Goal: Task Accomplishment & Management: Use online tool/utility

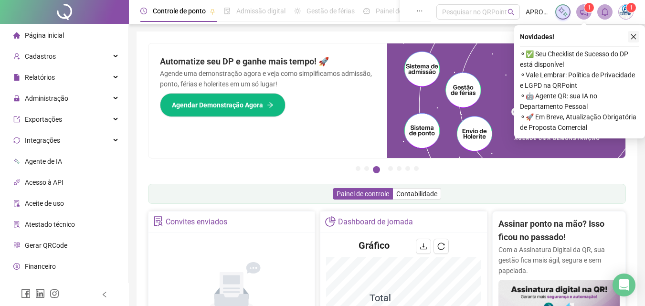
click at [636, 36] on icon "close" at bounding box center [633, 36] width 7 height 7
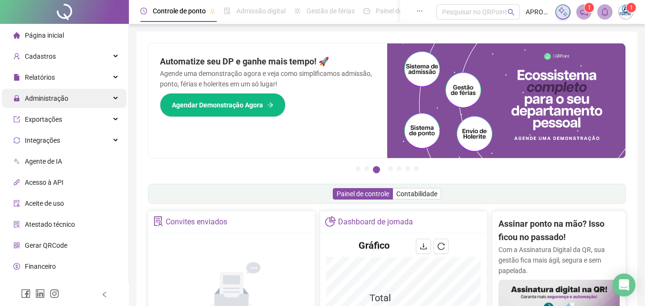
click at [75, 93] on div "Administração" at bounding box center [64, 98] width 125 height 19
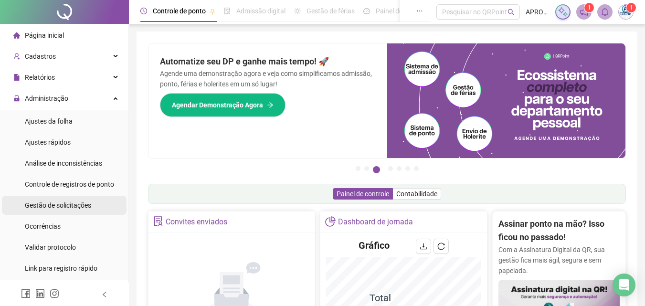
click at [82, 211] on div "Gestão de solicitações" at bounding box center [58, 205] width 66 height 19
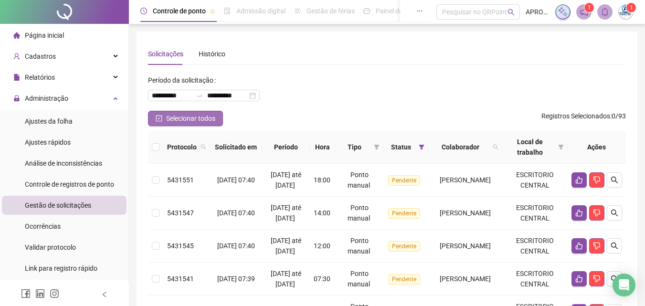
click at [186, 114] on span "Selecionar todos" at bounding box center [190, 118] width 49 height 11
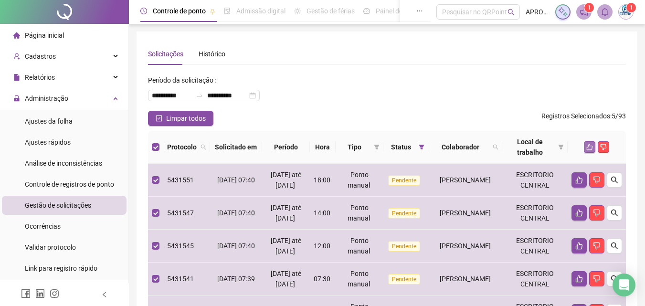
click at [588, 143] on button "button" at bounding box center [589, 146] width 11 height 11
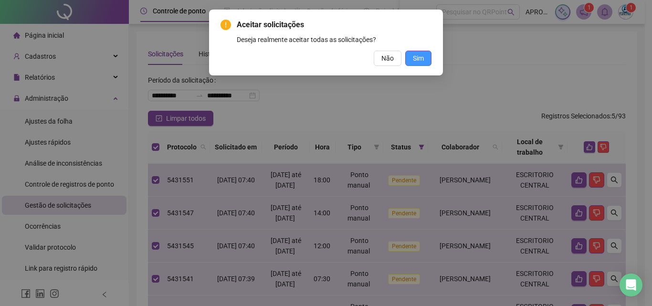
click at [420, 58] on span "Sim" at bounding box center [418, 58] width 11 height 11
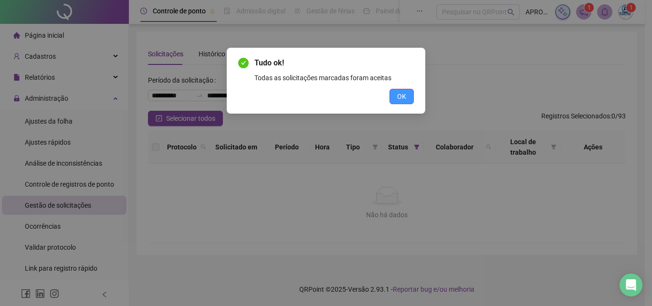
click at [403, 95] on span "OK" at bounding box center [401, 96] width 9 height 11
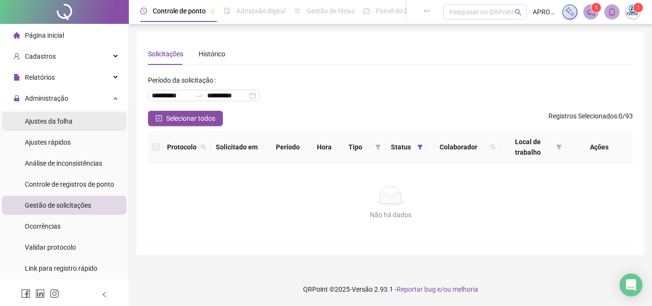
click at [56, 117] on span "Ajustes da folha" at bounding box center [49, 121] width 48 height 8
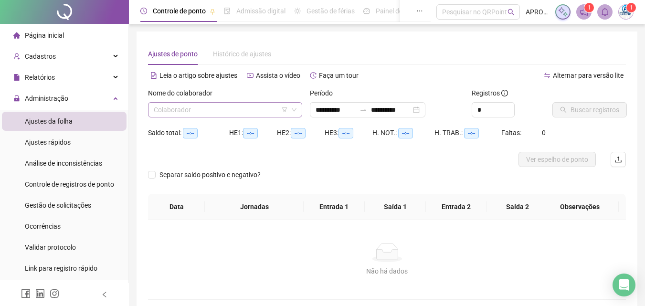
click at [197, 110] on input "search" at bounding box center [221, 110] width 134 height 14
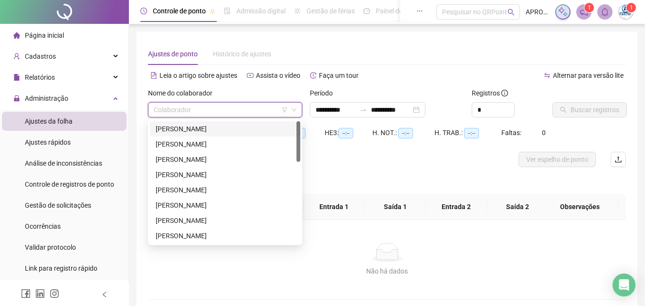
click at [243, 131] on div "[PERSON_NAME]" at bounding box center [225, 129] width 139 height 11
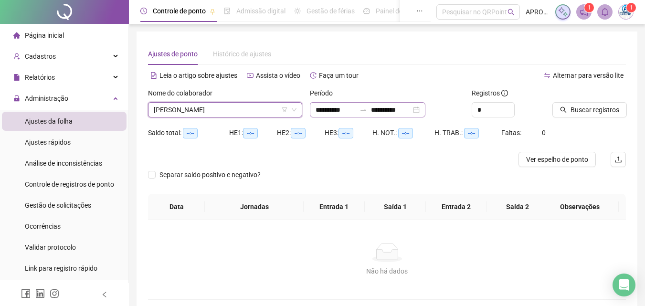
click at [369, 110] on div at bounding box center [363, 110] width 15 height 8
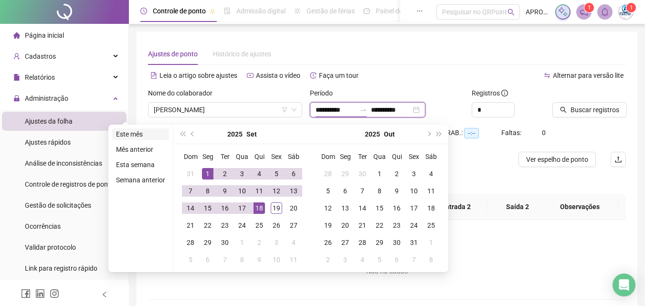
type input "**********"
click at [132, 129] on li "Este mês" at bounding box center [140, 133] width 57 height 11
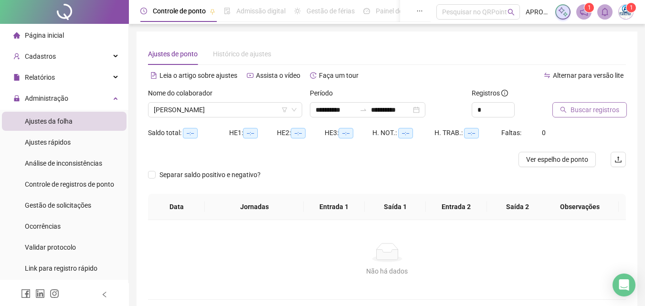
click at [573, 108] on span "Buscar registros" at bounding box center [595, 110] width 49 height 11
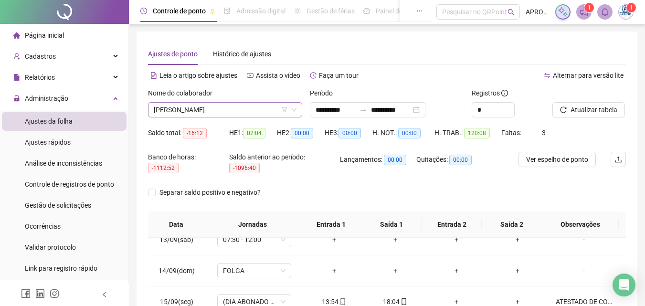
click at [217, 111] on span "[PERSON_NAME]" at bounding box center [225, 110] width 143 height 14
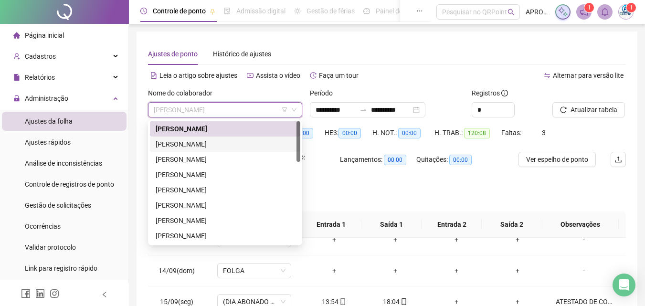
click at [203, 138] on div "[PERSON_NAME]" at bounding box center [225, 144] width 150 height 15
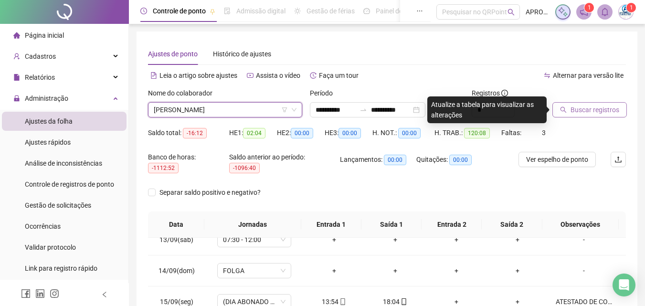
click at [580, 109] on span "Buscar registros" at bounding box center [595, 110] width 49 height 11
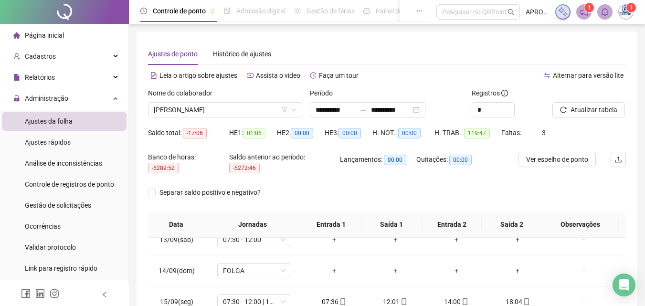
scroll to position [188, 0]
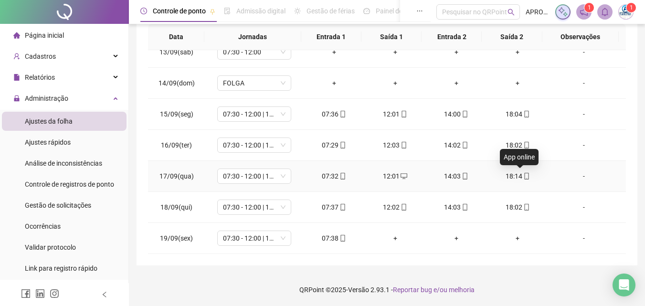
click at [524, 177] on icon "mobile" at bounding box center [526, 176] width 4 height 7
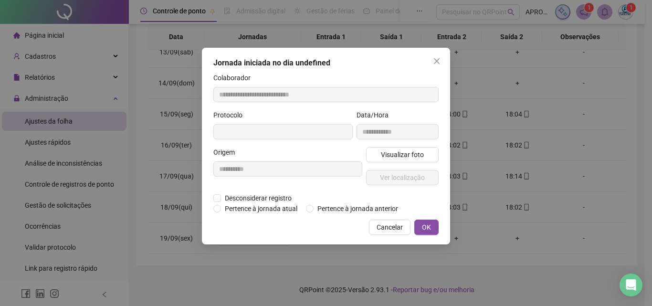
type input "**********"
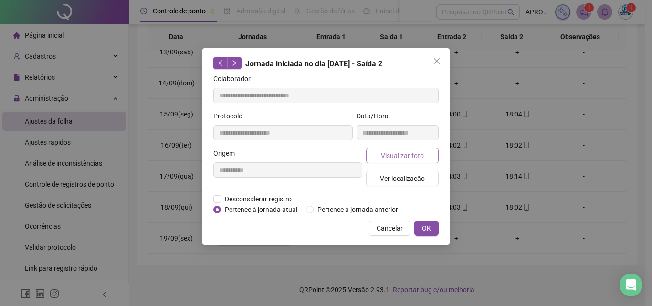
click at [407, 150] on span "Visualizar foto" at bounding box center [402, 155] width 43 height 11
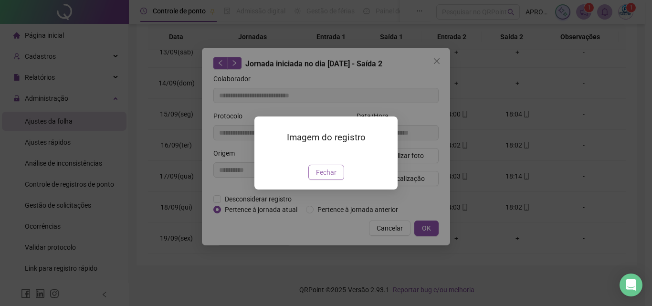
click at [324, 178] on span "Fechar" at bounding box center [326, 172] width 21 height 11
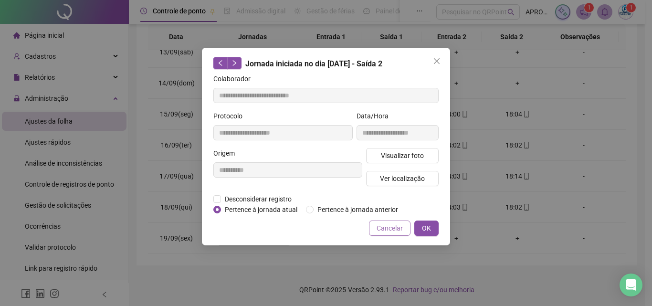
click at [395, 232] on span "Cancelar" at bounding box center [390, 228] width 26 height 11
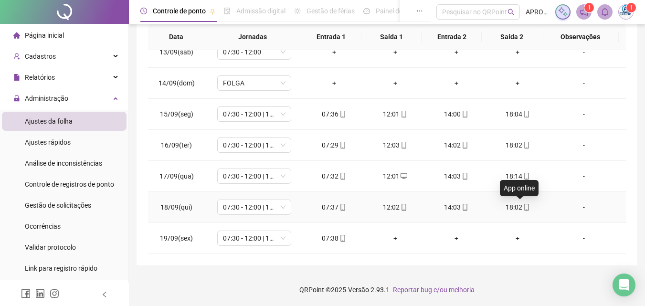
click at [523, 204] on icon "mobile" at bounding box center [526, 207] width 7 height 7
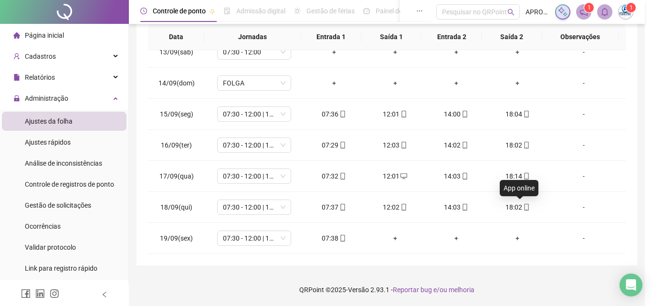
type input "**********"
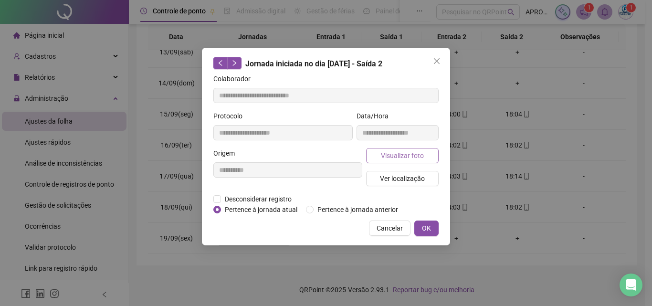
click at [392, 150] on span "Visualizar foto" at bounding box center [402, 155] width 43 height 11
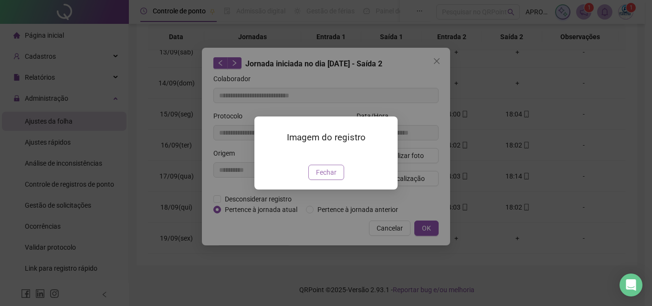
click at [330, 180] on button "Fechar" at bounding box center [327, 172] width 36 height 15
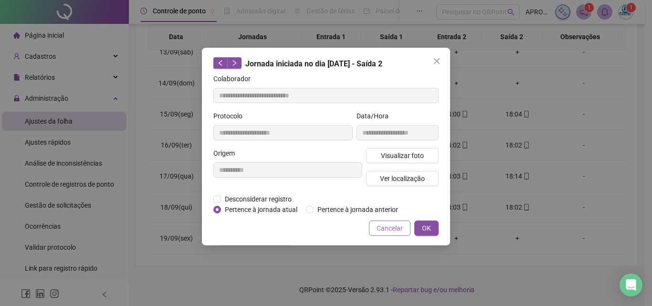
click at [388, 227] on span "Cancelar" at bounding box center [390, 228] width 26 height 11
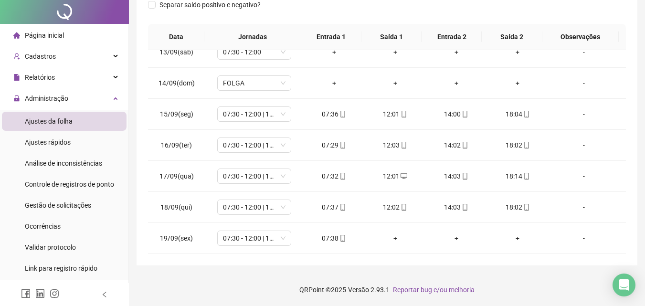
scroll to position [0, 0]
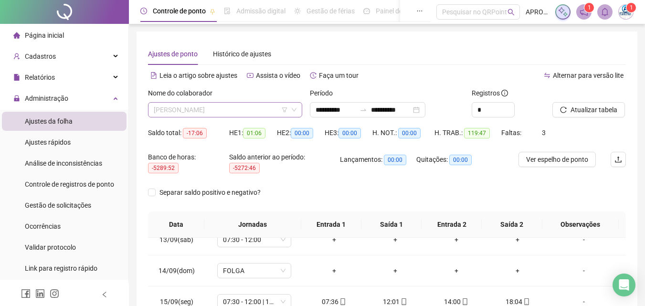
click at [254, 112] on span "[PERSON_NAME]" at bounding box center [225, 110] width 143 height 14
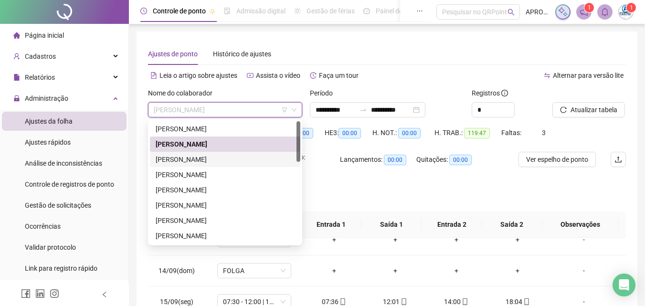
click at [232, 159] on div "[PERSON_NAME]" at bounding box center [225, 159] width 139 height 11
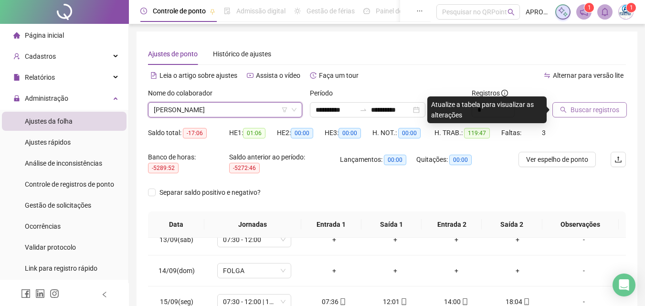
click at [576, 103] on button "Buscar registros" at bounding box center [590, 109] width 74 height 15
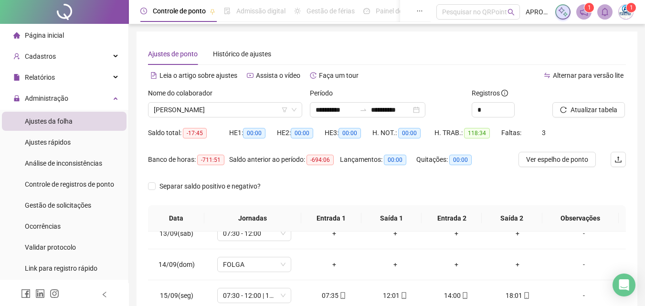
scroll to position [182, 0]
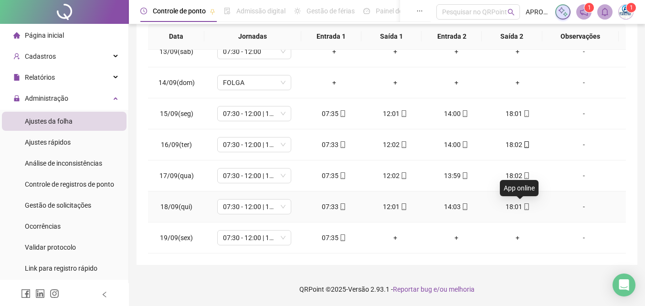
click at [523, 209] on icon "mobile" at bounding box center [526, 206] width 7 height 7
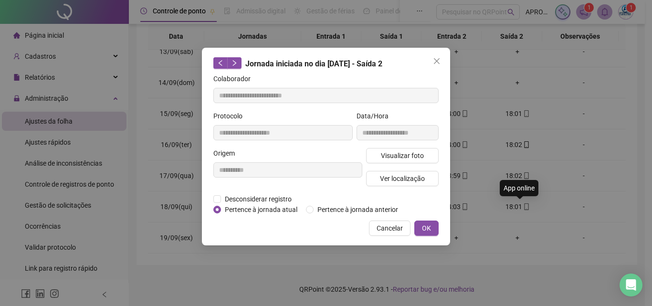
type input "**********"
click at [404, 156] on span "Visualizar foto" at bounding box center [402, 155] width 43 height 11
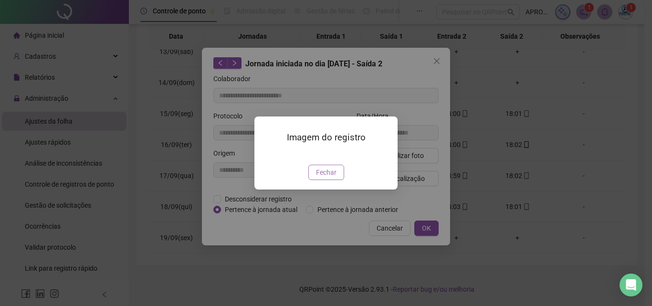
click at [327, 178] on span "Fechar" at bounding box center [326, 172] width 21 height 11
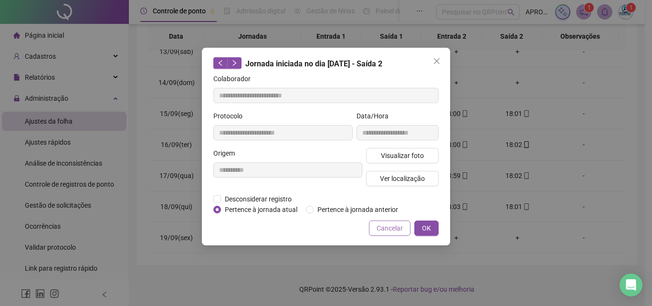
click at [396, 222] on button "Cancelar" at bounding box center [390, 228] width 42 height 15
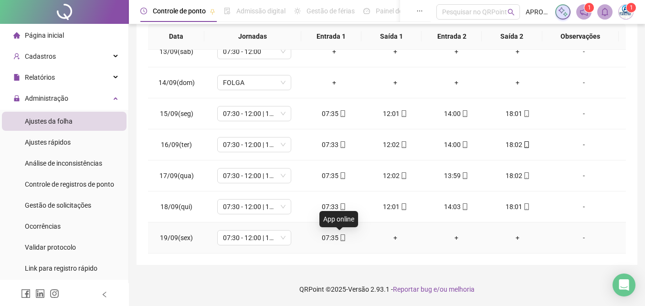
click at [341, 236] on icon "mobile" at bounding box center [343, 237] width 7 height 7
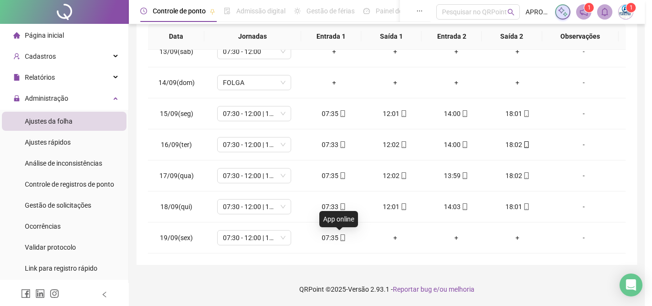
type input "**********"
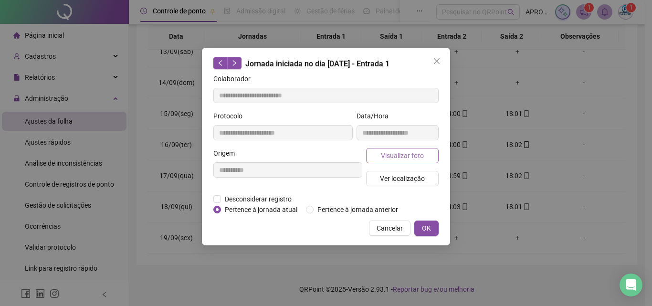
click at [402, 158] on span "Visualizar foto" at bounding box center [402, 155] width 43 height 11
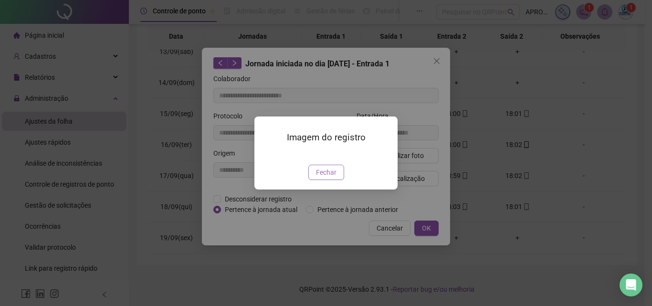
click at [321, 178] on span "Fechar" at bounding box center [326, 172] width 21 height 11
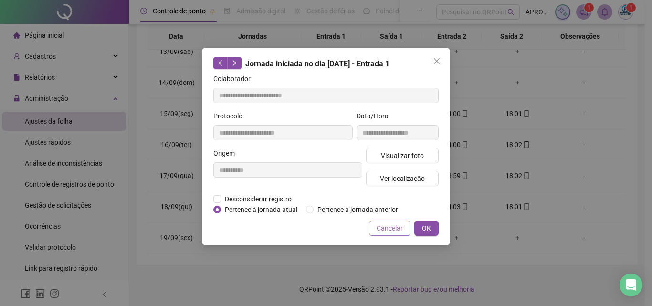
click at [395, 222] on button "Cancelar" at bounding box center [390, 228] width 42 height 15
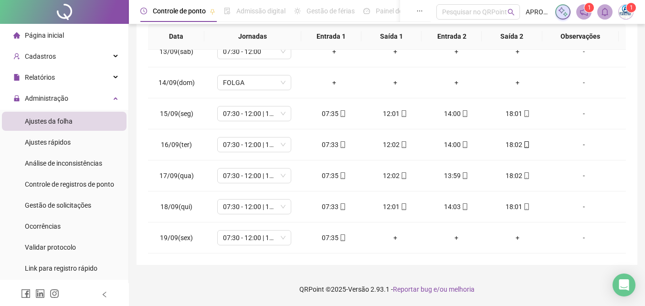
scroll to position [0, 0]
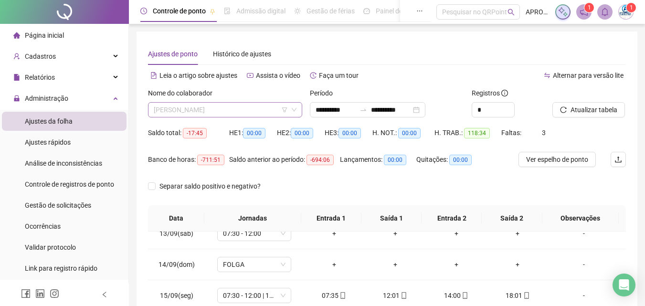
click at [213, 111] on span "[PERSON_NAME]" at bounding box center [225, 110] width 143 height 14
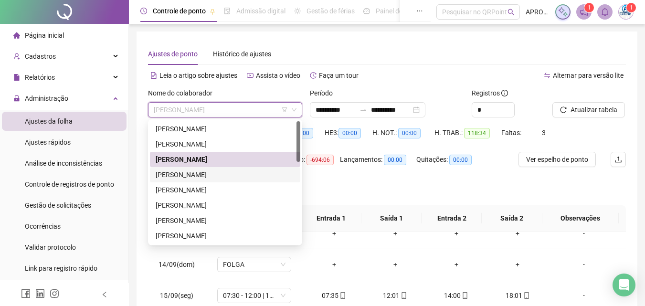
click at [216, 170] on div "[PERSON_NAME]" at bounding box center [225, 175] width 139 height 11
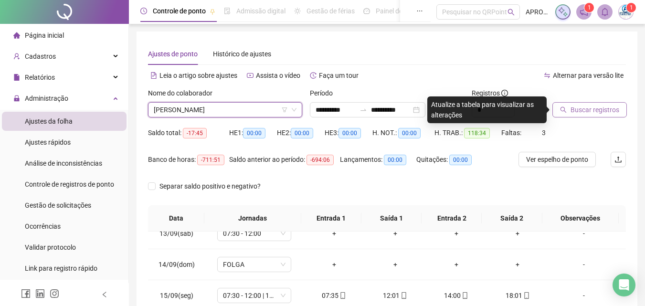
click at [594, 108] on span "Buscar registros" at bounding box center [595, 110] width 49 height 11
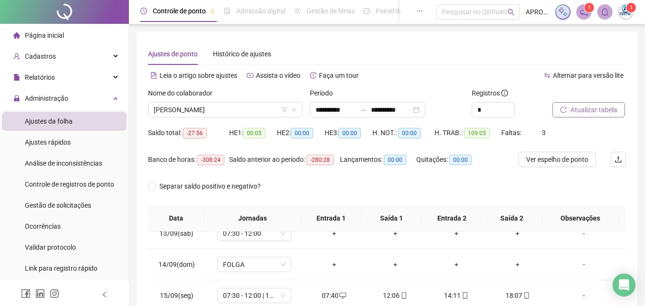
scroll to position [182, 0]
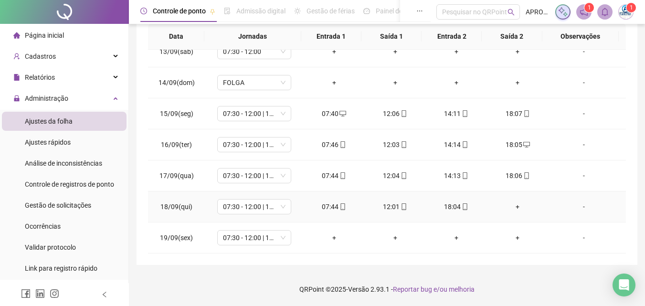
click at [512, 205] on div "+" at bounding box center [518, 207] width 46 height 11
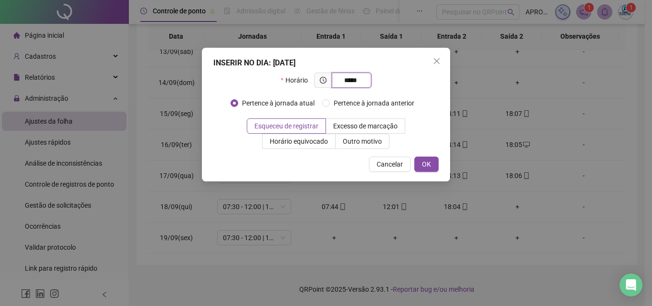
type input "*****"
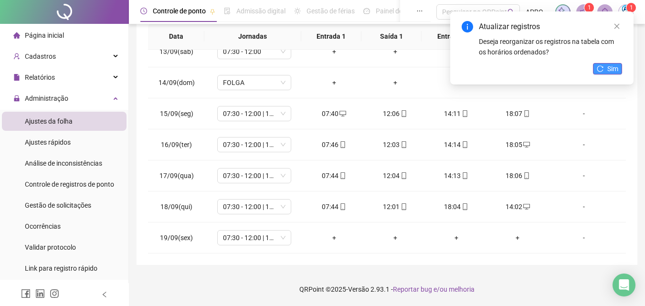
click at [610, 63] on button "Sim" at bounding box center [607, 68] width 29 height 11
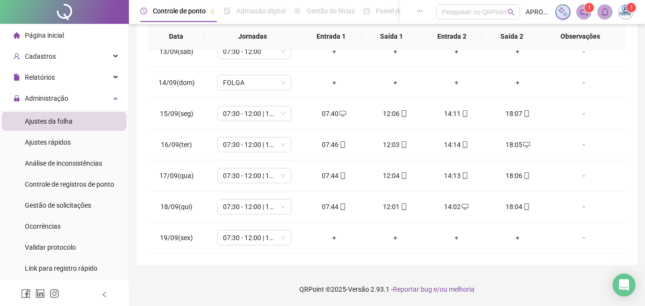
scroll to position [0, 0]
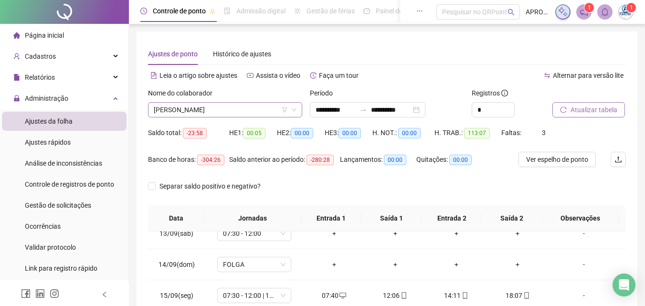
click at [246, 110] on span "[PERSON_NAME]" at bounding box center [225, 110] width 143 height 14
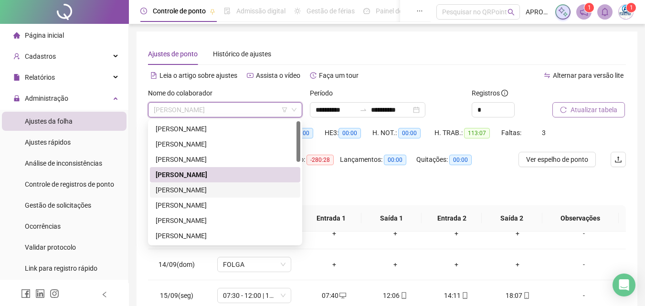
click at [258, 188] on div "[PERSON_NAME]" at bounding box center [225, 190] width 139 height 11
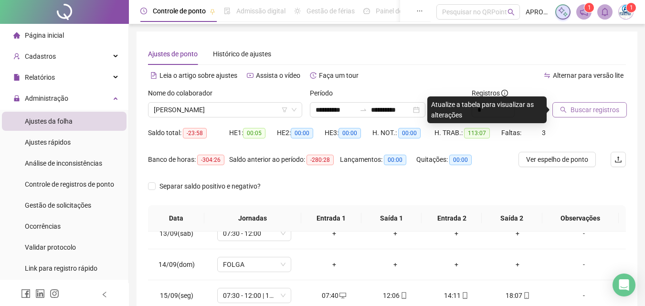
click at [596, 113] on span "Buscar registros" at bounding box center [595, 110] width 49 height 11
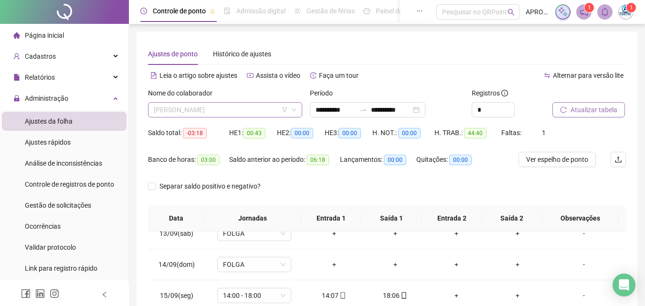
click at [226, 105] on span "[PERSON_NAME]" at bounding box center [225, 110] width 143 height 14
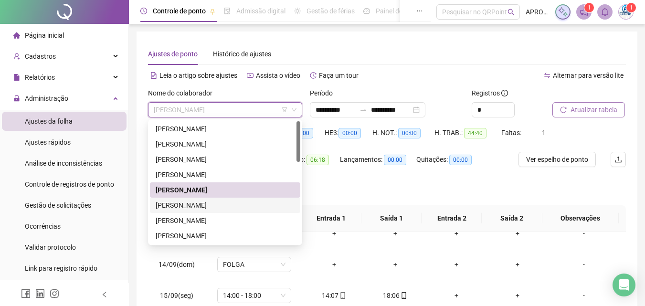
click at [265, 202] on div "[PERSON_NAME]" at bounding box center [225, 205] width 139 height 11
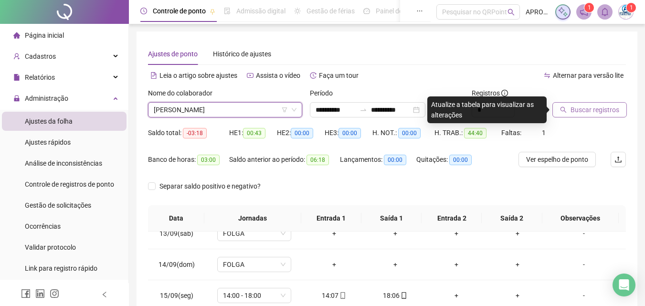
click at [575, 107] on span "Buscar registros" at bounding box center [595, 110] width 49 height 11
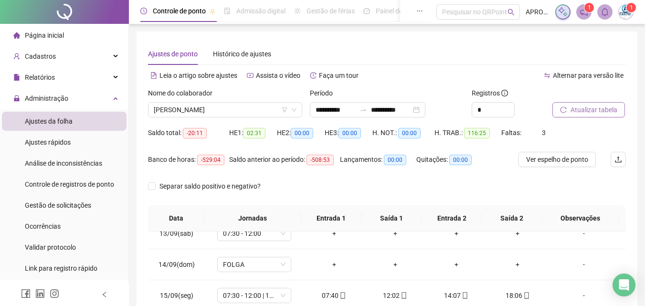
scroll to position [182, 0]
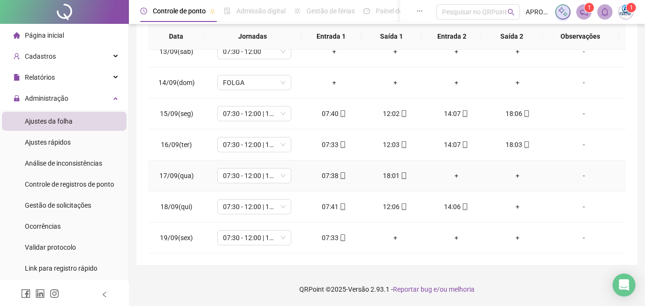
click at [454, 176] on div "+" at bounding box center [457, 175] width 46 height 11
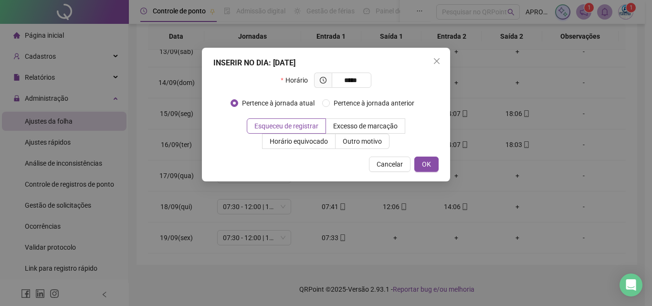
type input "*****"
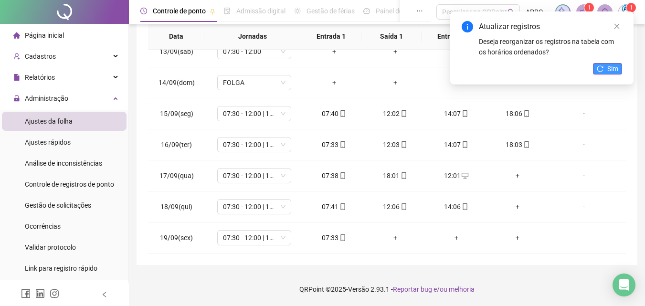
click at [602, 68] on icon "reload" at bounding box center [600, 68] width 7 height 7
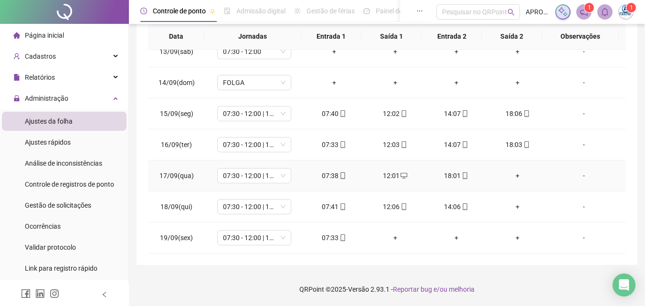
click at [510, 175] on div "+" at bounding box center [518, 175] width 46 height 11
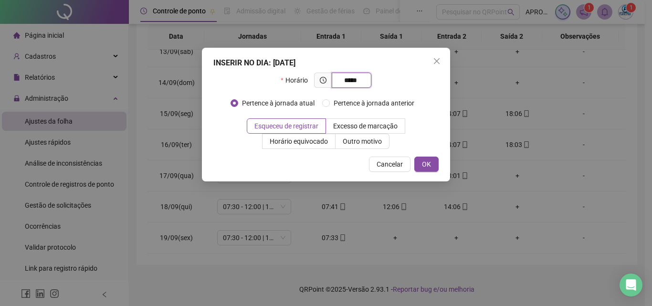
type input "*****"
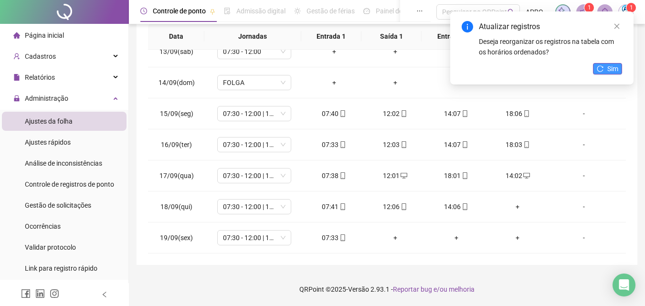
click at [597, 67] on icon "reload" at bounding box center [600, 68] width 7 height 7
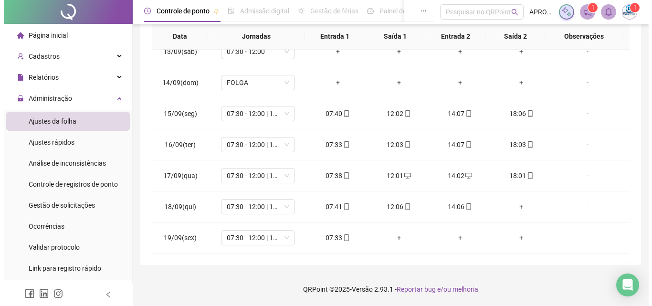
scroll to position [0, 0]
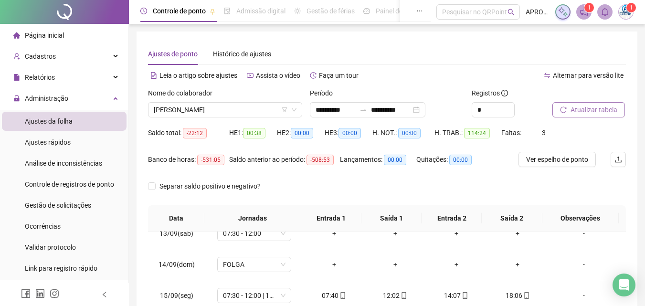
click at [586, 116] on button "Atualizar tabela" at bounding box center [589, 109] width 73 height 15
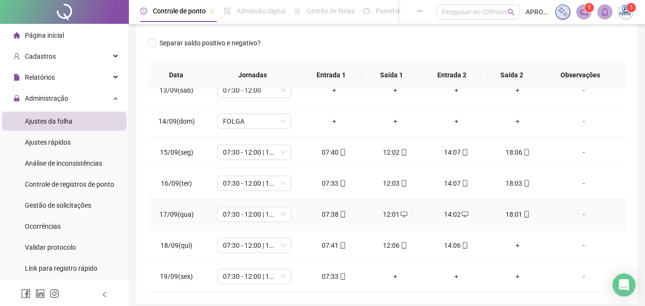
scroll to position [182, 0]
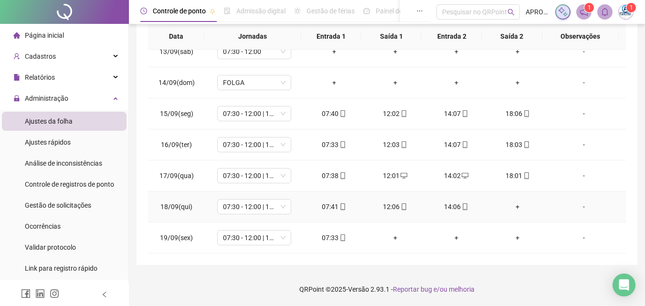
click at [514, 206] on div "+" at bounding box center [518, 207] width 46 height 11
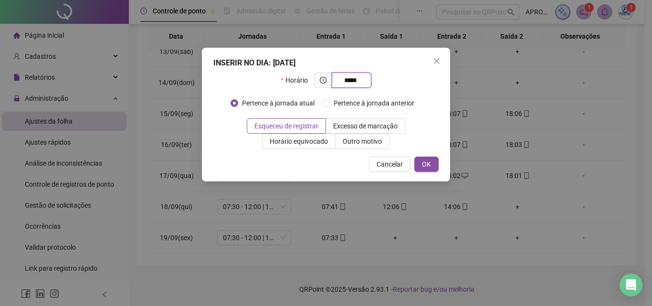
type input "*****"
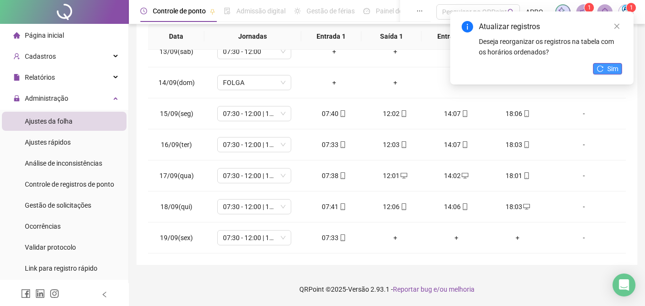
click at [606, 69] on button "Sim" at bounding box center [607, 68] width 29 height 11
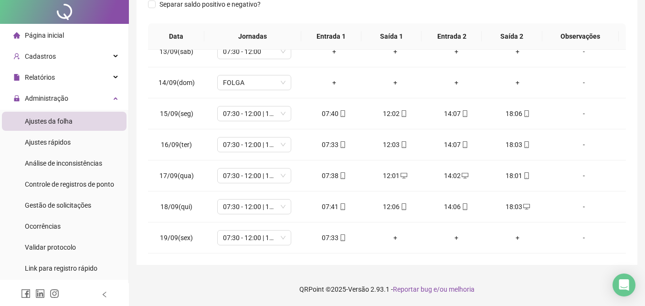
scroll to position [0, 0]
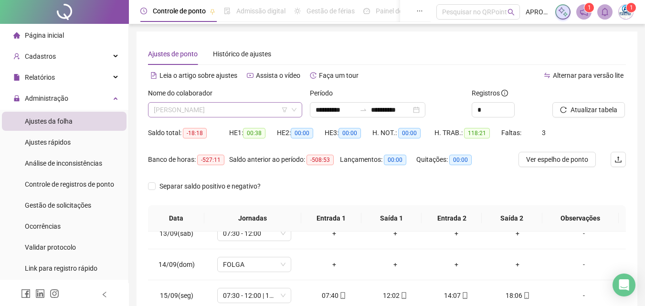
click at [226, 109] on span "[PERSON_NAME]" at bounding box center [225, 110] width 143 height 14
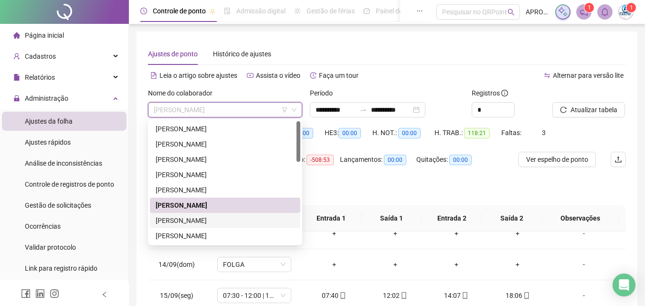
click at [232, 218] on div "[PERSON_NAME]" at bounding box center [225, 220] width 139 height 11
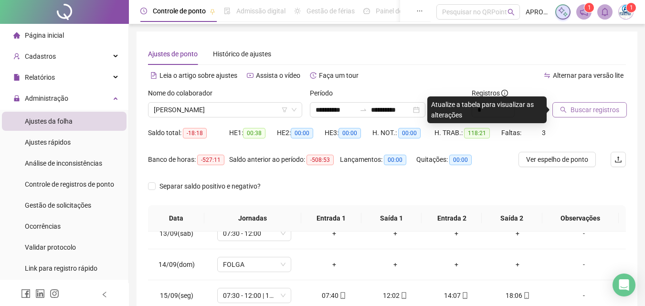
click at [597, 114] on span "Buscar registros" at bounding box center [595, 110] width 49 height 11
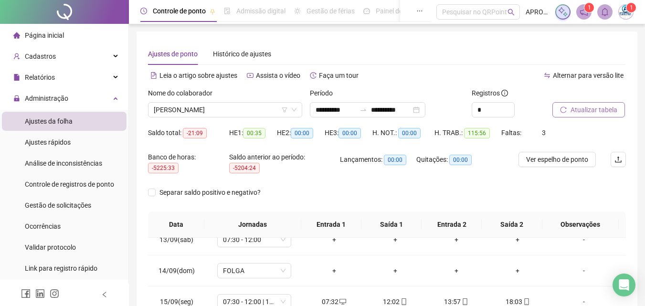
scroll to position [188, 0]
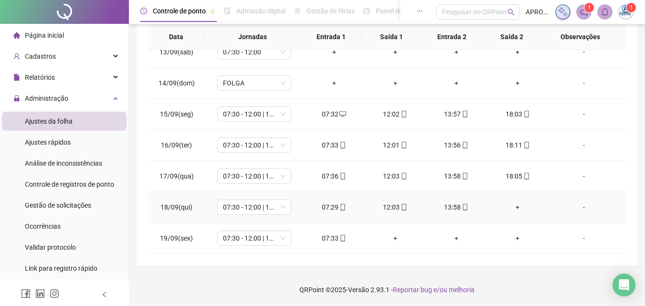
click at [511, 205] on div "+" at bounding box center [518, 207] width 46 height 11
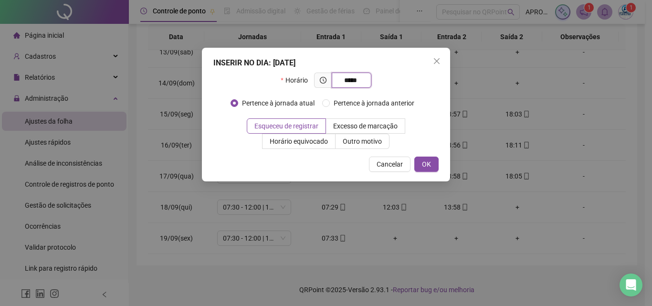
type input "*****"
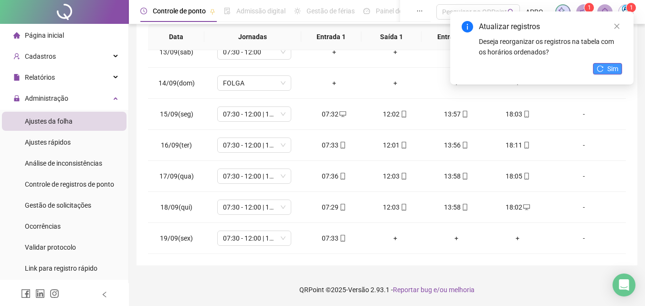
click at [610, 73] on span "Sim" at bounding box center [612, 69] width 11 height 11
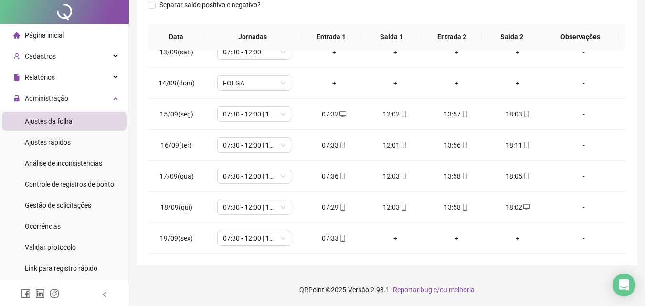
scroll to position [0, 0]
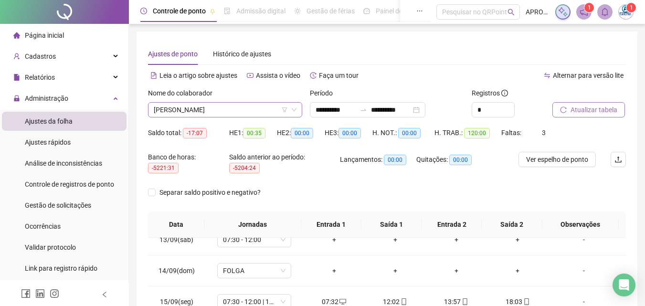
click at [241, 102] on div "[PERSON_NAME]" at bounding box center [225, 109] width 154 height 15
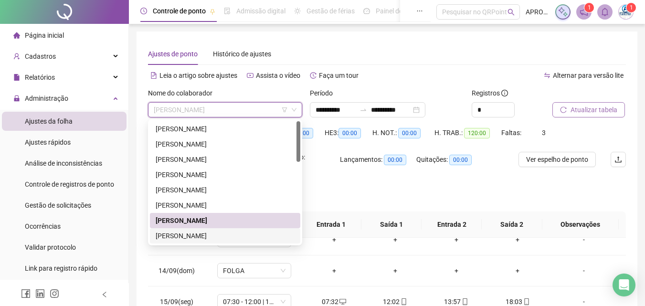
click at [237, 237] on div "[PERSON_NAME]" at bounding box center [225, 236] width 139 height 11
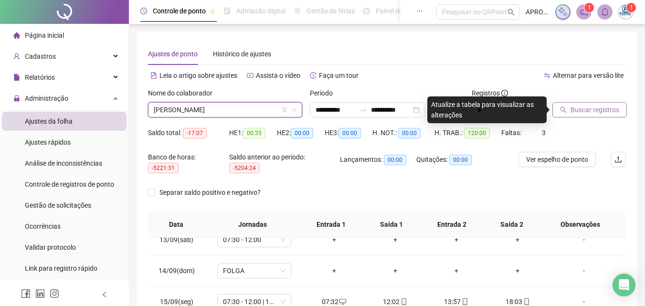
click at [571, 109] on span "Buscar registros" at bounding box center [595, 110] width 49 height 11
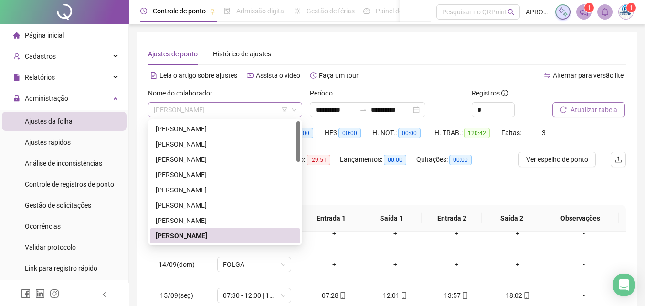
click at [261, 107] on span "[PERSON_NAME]" at bounding box center [225, 110] width 143 height 14
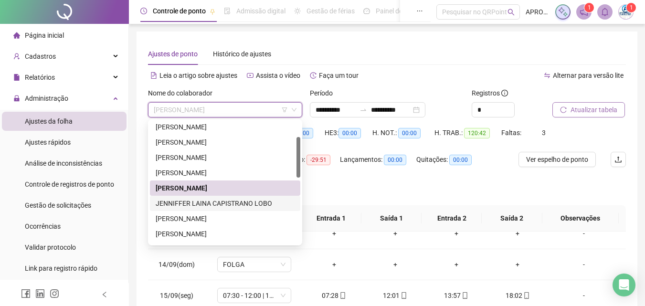
click at [236, 201] on div "JENNIFFER LAINA CAPISTRANO LOBO" at bounding box center [225, 203] width 139 height 11
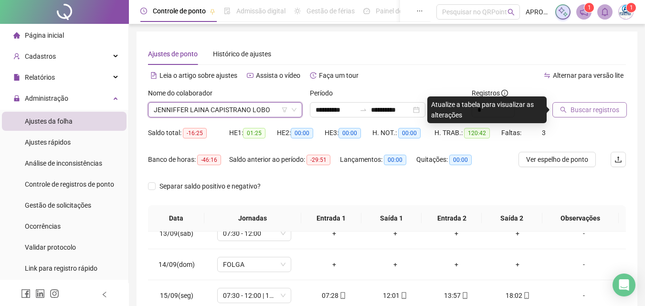
click at [590, 107] on span "Buscar registros" at bounding box center [595, 110] width 49 height 11
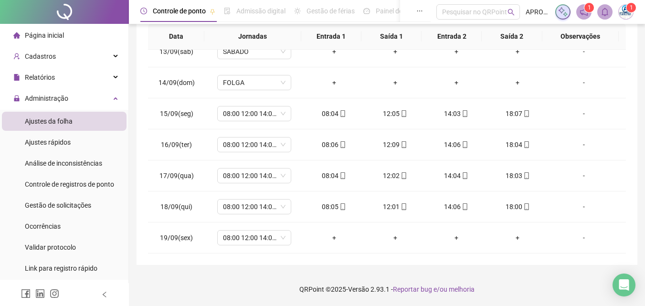
scroll to position [0, 0]
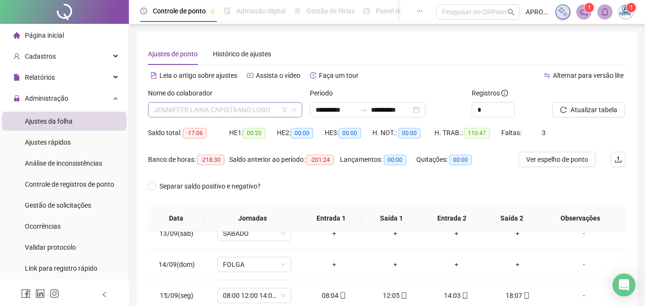
click at [224, 109] on span "JENNIFFER LAINA CAPISTRANO LOBO" at bounding box center [225, 110] width 143 height 14
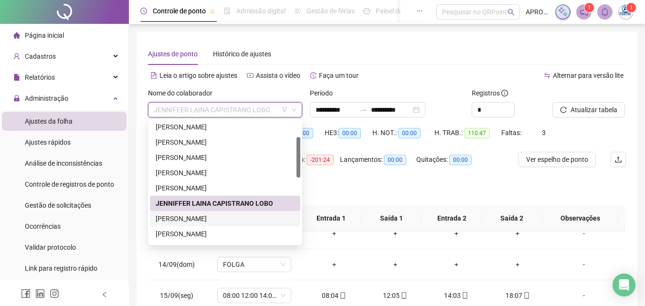
click at [243, 219] on div "[PERSON_NAME]" at bounding box center [225, 218] width 139 height 11
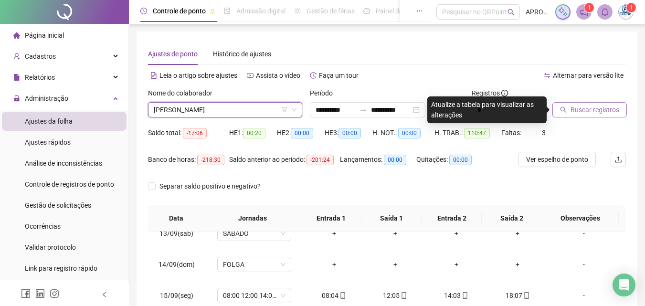
click at [596, 114] on span "Buscar registros" at bounding box center [595, 110] width 49 height 11
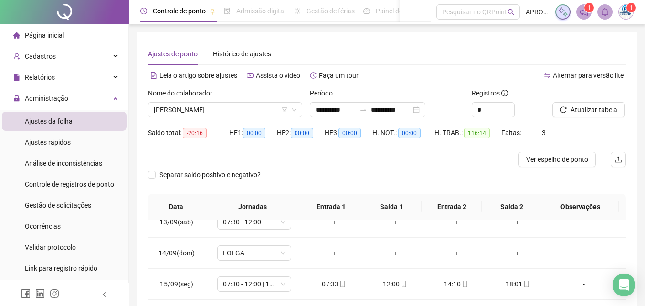
scroll to position [170, 0]
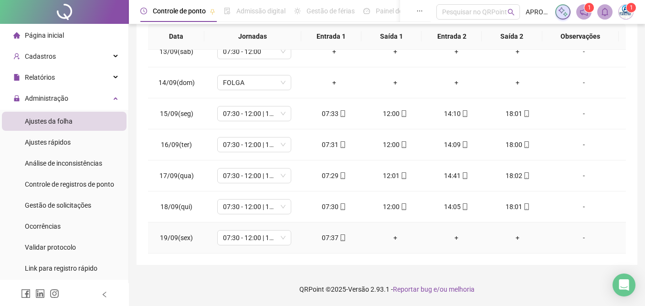
click at [341, 238] on icon "mobile" at bounding box center [343, 237] width 7 height 7
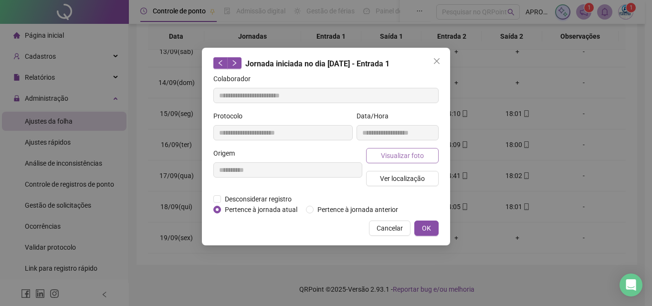
click at [414, 150] on span "Visualizar foto" at bounding box center [402, 155] width 43 height 11
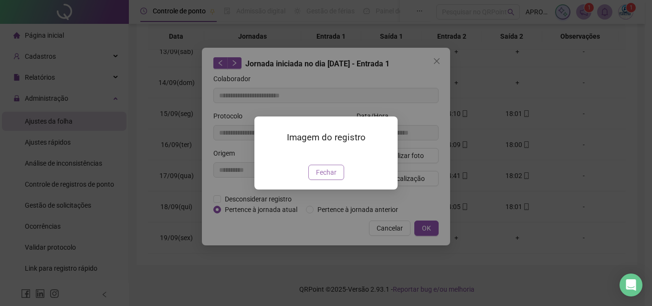
click at [330, 174] on span "Fechar" at bounding box center [326, 172] width 21 height 11
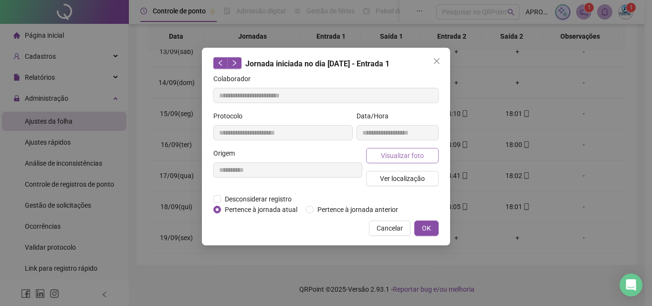
click at [404, 155] on span "Visualizar foto" at bounding box center [402, 155] width 43 height 11
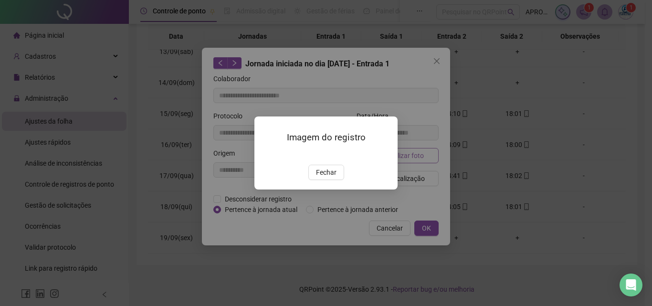
type input "**********"
click at [336, 178] on span "Fechar" at bounding box center [326, 172] width 21 height 11
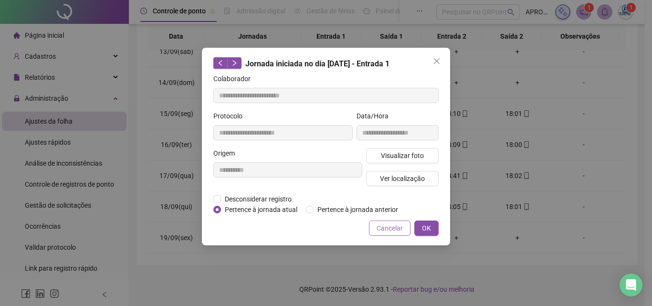
click at [391, 230] on span "Cancelar" at bounding box center [390, 228] width 26 height 11
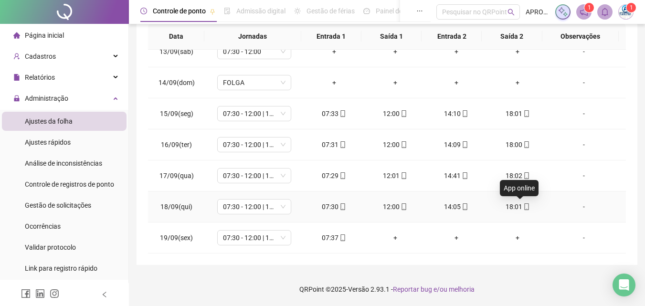
click at [523, 207] on icon "mobile" at bounding box center [526, 206] width 7 height 7
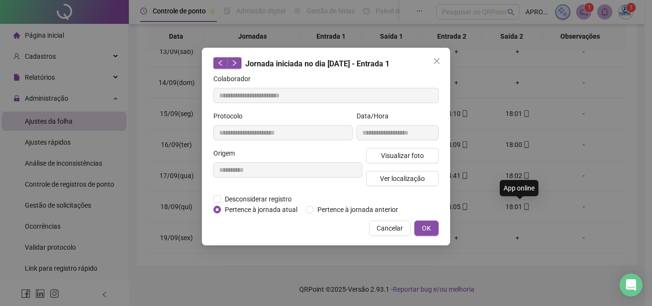
type input "**********"
click at [397, 150] on span "Visualizar foto" at bounding box center [402, 155] width 43 height 11
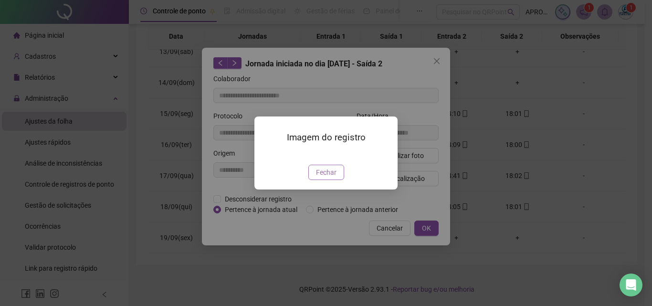
click at [331, 178] on span "Fechar" at bounding box center [326, 172] width 21 height 11
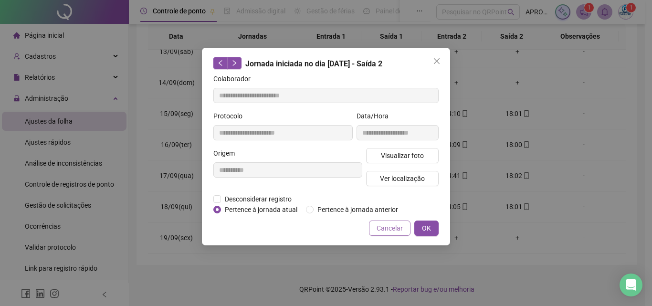
click at [398, 228] on span "Cancelar" at bounding box center [390, 228] width 26 height 11
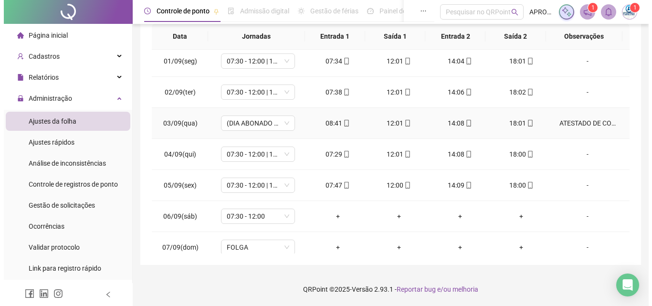
scroll to position [0, 0]
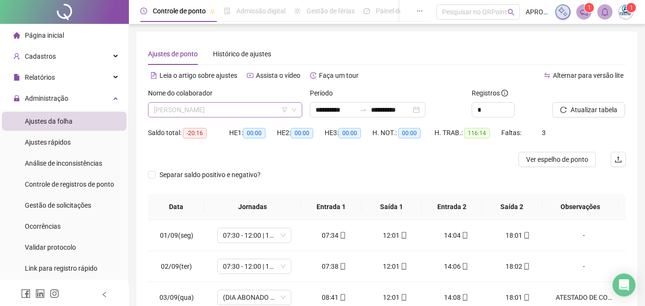
click at [231, 108] on span "[PERSON_NAME]" at bounding box center [225, 110] width 143 height 14
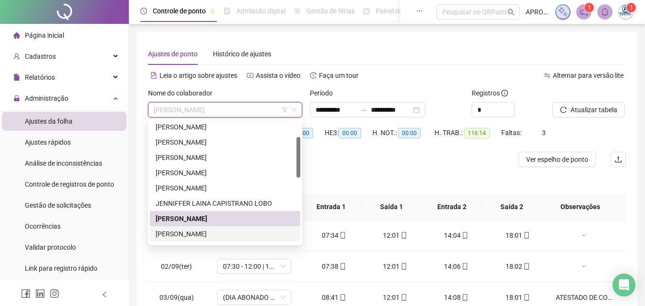
click at [222, 234] on div "[PERSON_NAME]" at bounding box center [225, 234] width 139 height 11
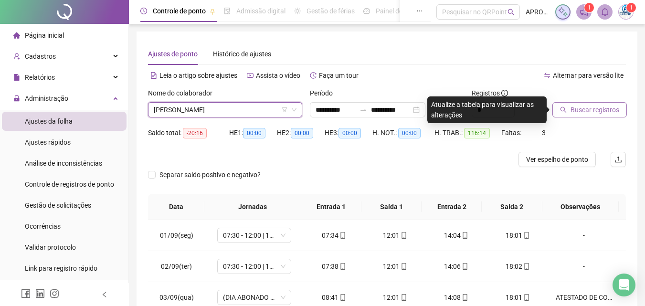
click at [564, 113] on icon "search" at bounding box center [563, 109] width 7 height 7
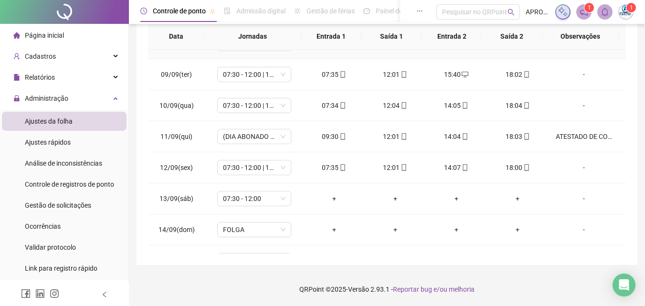
scroll to position [386, 0]
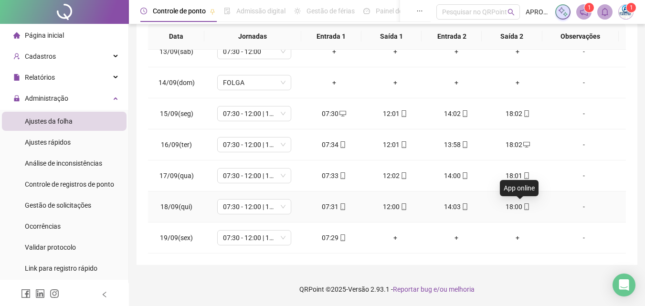
click at [523, 209] on icon "mobile" at bounding box center [526, 206] width 7 height 7
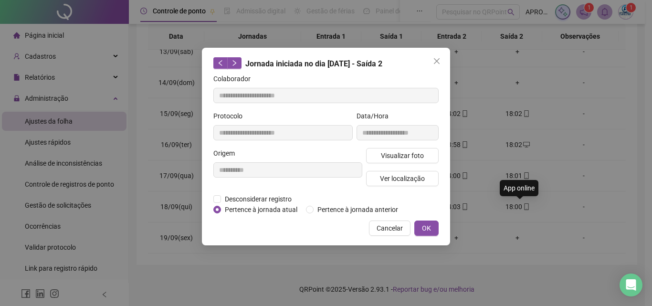
type input "**********"
click at [405, 156] on span "Visualizar foto" at bounding box center [402, 155] width 43 height 11
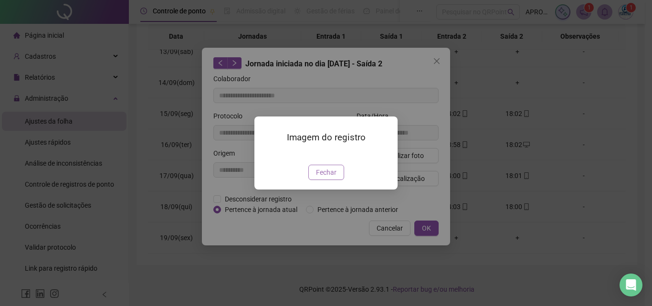
click at [328, 178] on span "Fechar" at bounding box center [326, 172] width 21 height 11
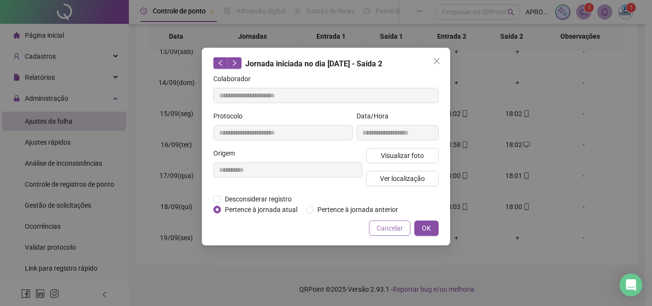
click at [399, 230] on span "Cancelar" at bounding box center [390, 228] width 26 height 11
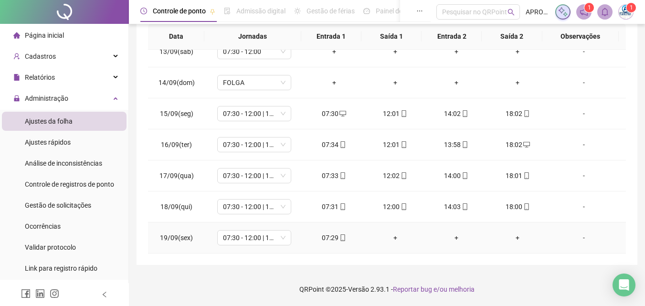
click at [341, 237] on icon "mobile" at bounding box center [343, 237] width 4 height 7
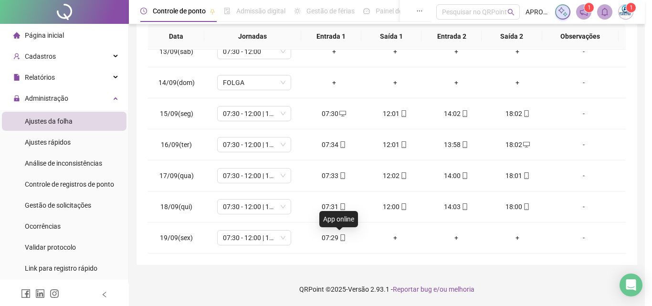
type input "**********"
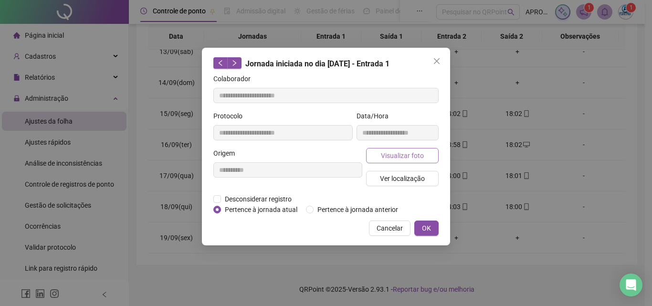
click at [412, 152] on span "Visualizar foto" at bounding box center [402, 155] width 43 height 11
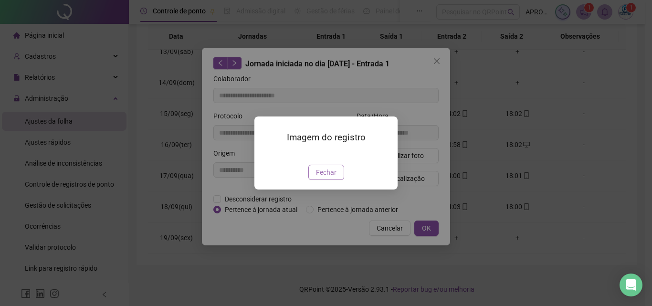
click at [324, 180] on button "Fechar" at bounding box center [327, 172] width 36 height 15
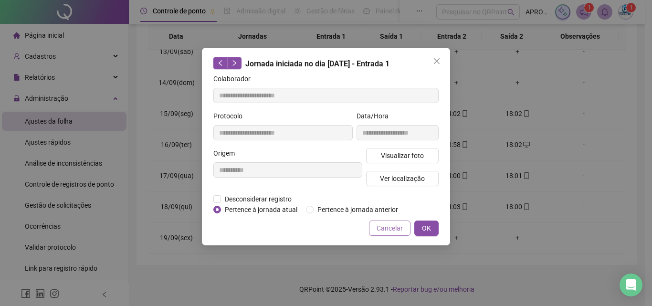
click at [394, 226] on span "Cancelar" at bounding box center [390, 228] width 26 height 11
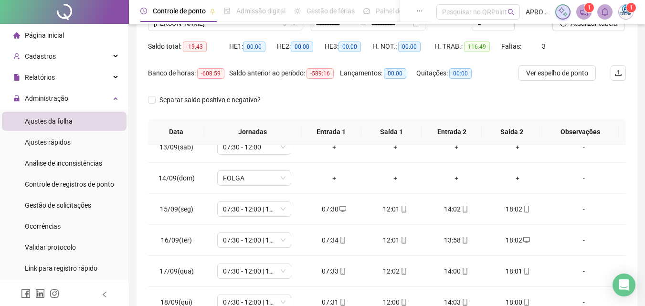
scroll to position [0, 0]
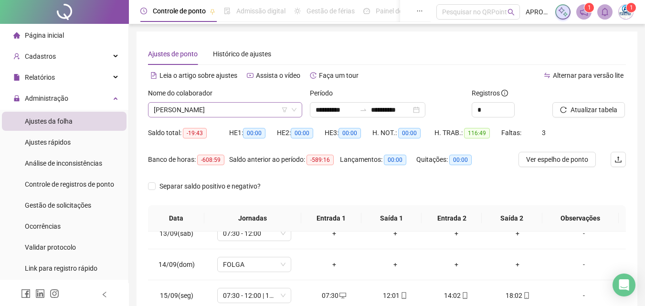
click at [239, 112] on span "[PERSON_NAME]" at bounding box center [225, 110] width 143 height 14
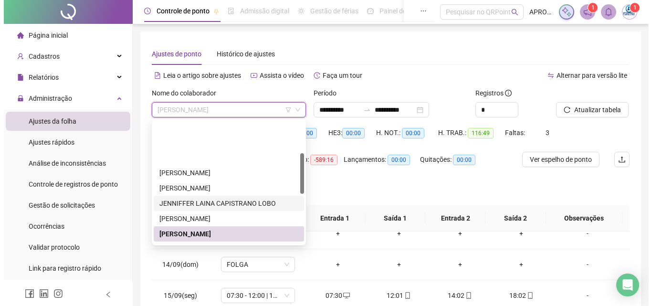
scroll to position [96, 0]
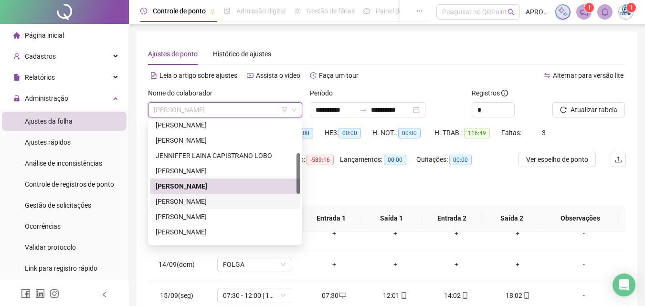
click at [233, 201] on div "[PERSON_NAME]" at bounding box center [225, 201] width 139 height 11
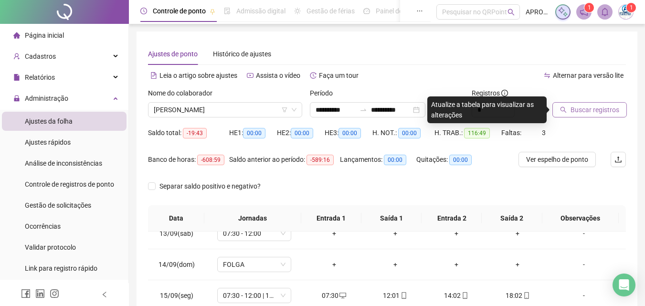
click at [580, 110] on span "Buscar registros" at bounding box center [595, 110] width 49 height 11
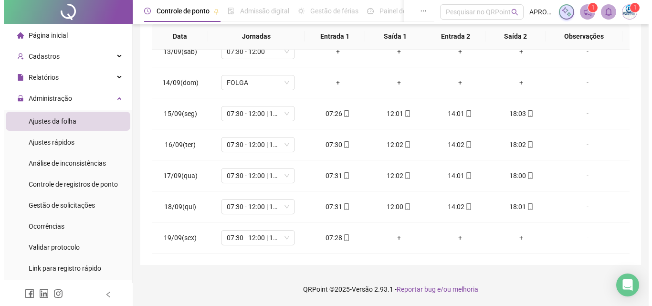
scroll to position [0, 0]
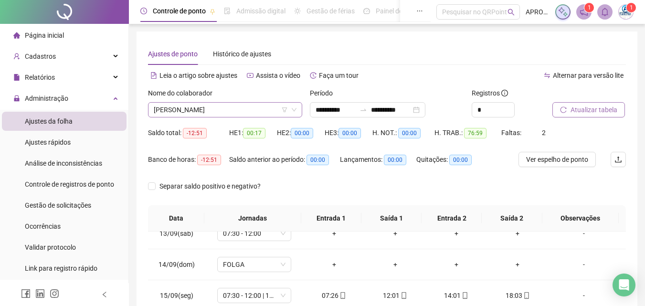
click at [226, 107] on span "[PERSON_NAME]" at bounding box center [225, 110] width 143 height 14
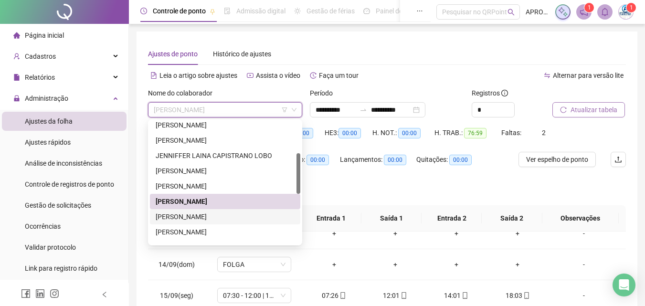
click at [269, 216] on div "[PERSON_NAME]" at bounding box center [225, 217] width 139 height 11
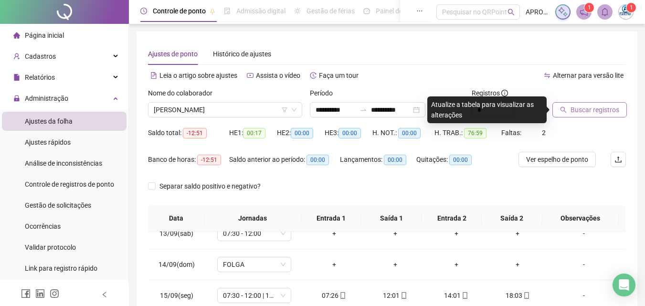
click at [586, 108] on span "Buscar registros" at bounding box center [595, 110] width 49 height 11
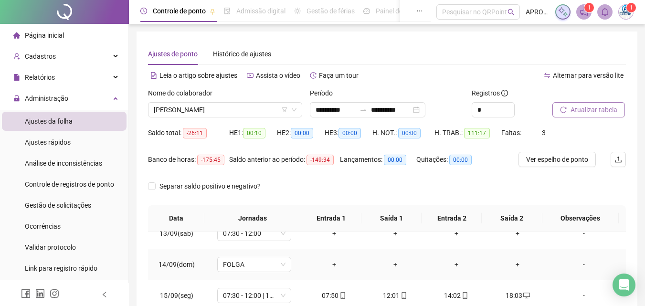
scroll to position [182, 0]
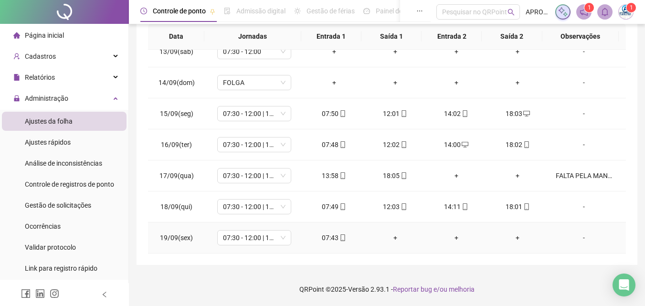
click at [343, 238] on icon "mobile" at bounding box center [343, 237] width 7 height 7
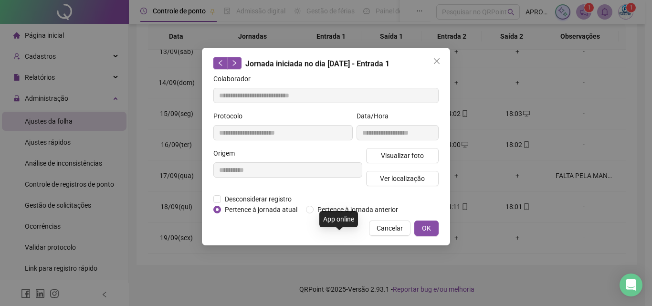
type input "**********"
click at [406, 154] on span "Visualizar foto" at bounding box center [402, 155] width 43 height 11
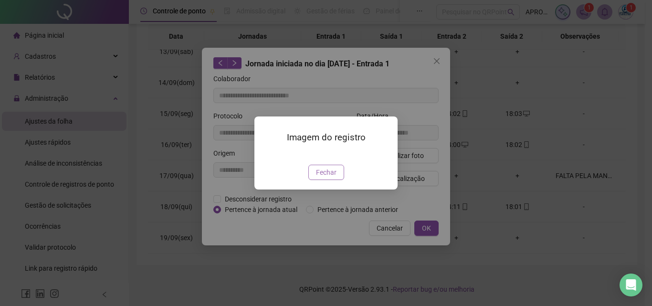
click at [330, 178] on span "Fechar" at bounding box center [326, 172] width 21 height 11
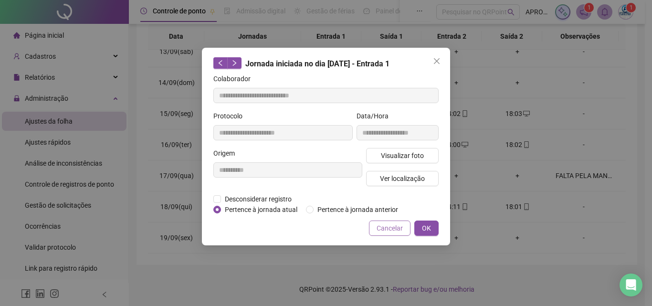
click at [394, 232] on span "Cancelar" at bounding box center [390, 228] width 26 height 11
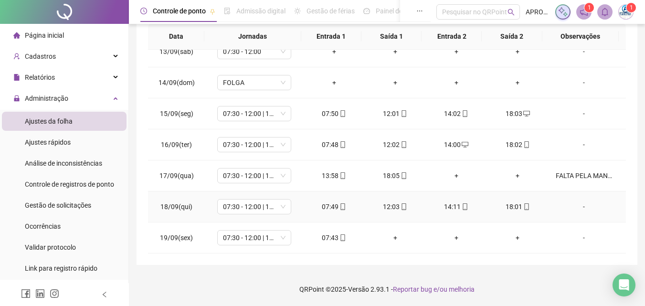
click at [524, 208] on icon "mobile" at bounding box center [526, 206] width 4 height 7
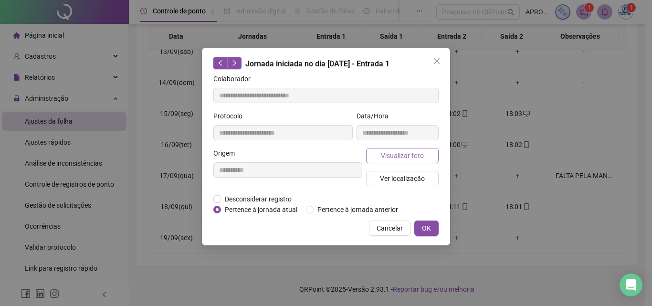
type input "**********"
click at [383, 156] on span "Visualizar foto" at bounding box center [402, 155] width 43 height 11
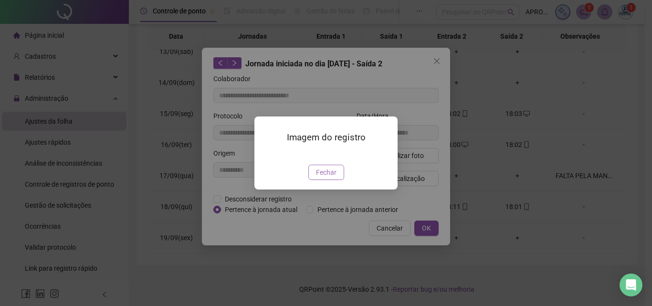
click at [327, 178] on span "Fechar" at bounding box center [326, 172] width 21 height 11
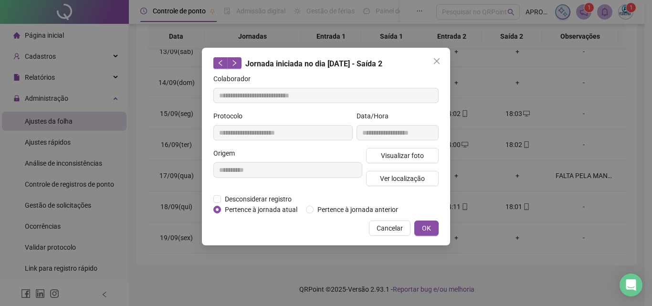
click at [390, 226] on span "Cancelar" at bounding box center [390, 228] width 26 height 11
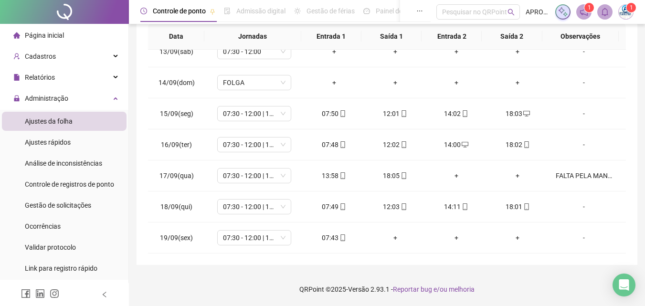
scroll to position [0, 0]
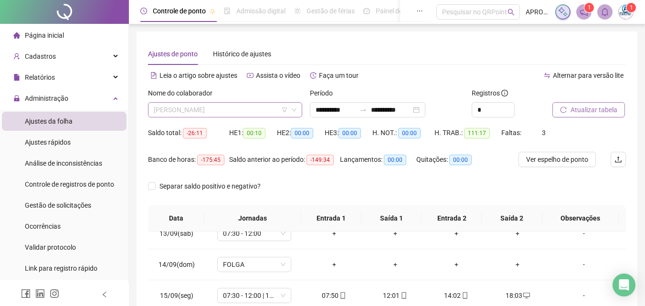
click at [249, 115] on span "[PERSON_NAME]" at bounding box center [225, 110] width 143 height 14
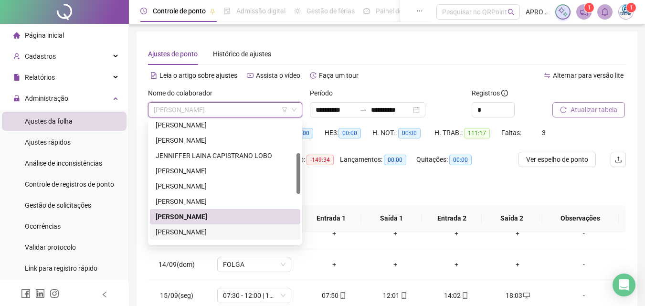
click at [242, 231] on div "[PERSON_NAME]" at bounding box center [225, 232] width 139 height 11
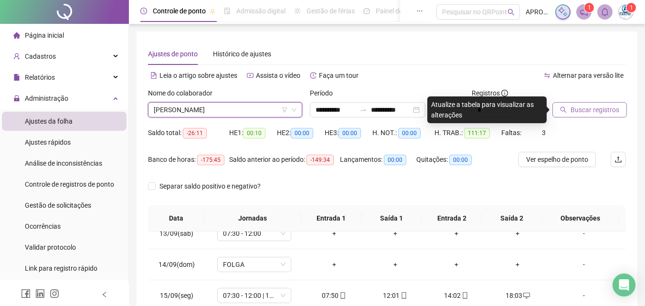
click at [595, 105] on span "Buscar registros" at bounding box center [595, 110] width 49 height 11
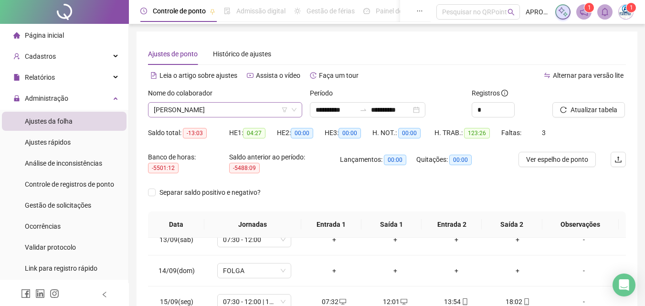
click at [217, 113] on span "[PERSON_NAME]" at bounding box center [225, 110] width 143 height 14
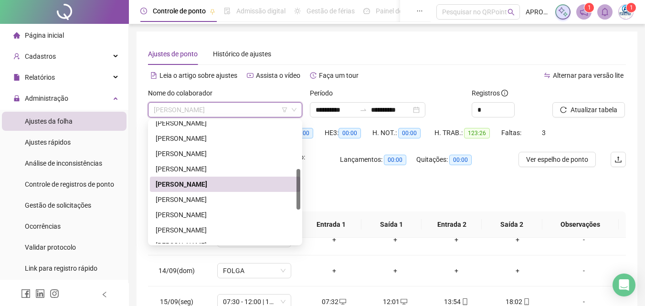
scroll to position [191, 0]
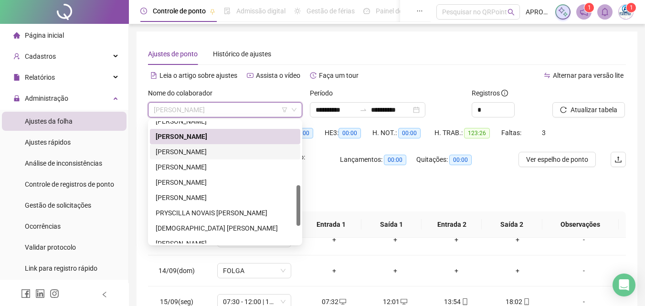
click at [258, 151] on div "[PERSON_NAME]" at bounding box center [225, 152] width 139 height 11
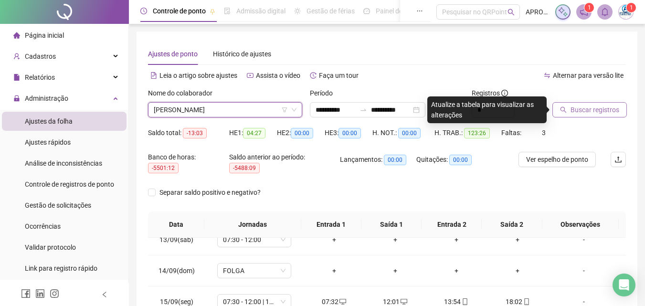
click at [559, 114] on button "Buscar registros" at bounding box center [590, 109] width 74 height 15
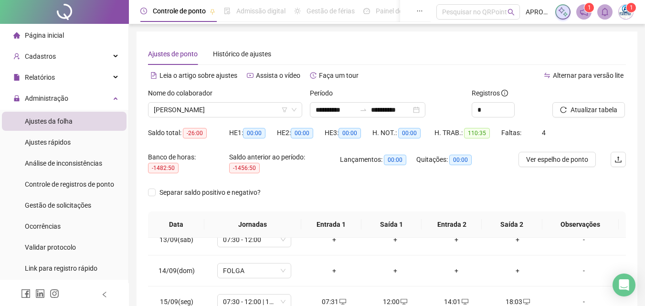
scroll to position [188, 0]
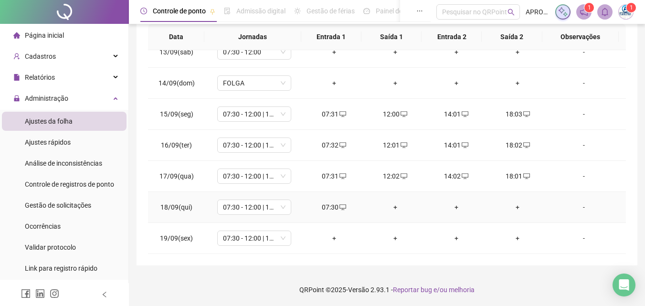
click at [393, 204] on div "+" at bounding box center [395, 207] width 46 height 11
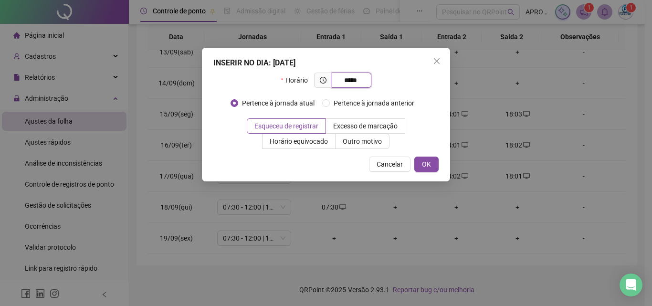
type input "*****"
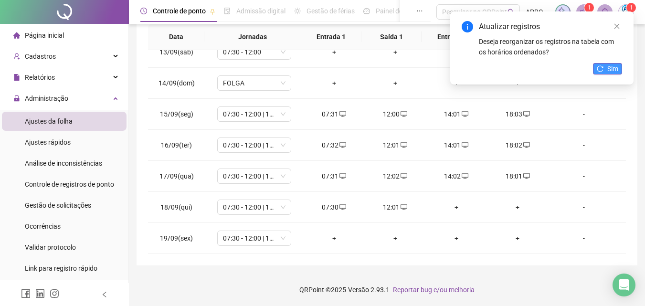
click at [609, 71] on span "Sim" at bounding box center [612, 69] width 11 height 11
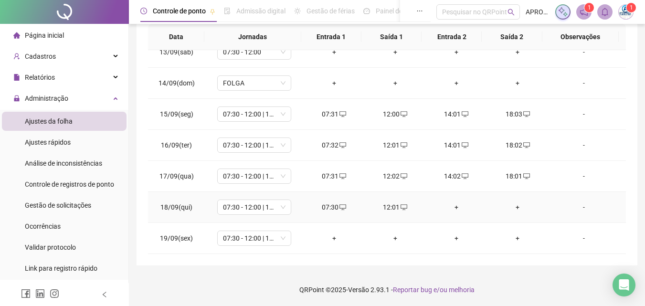
click at [452, 207] on div "+" at bounding box center [457, 207] width 46 height 11
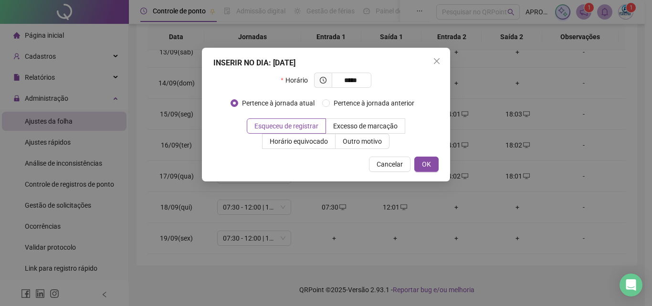
type input "*****"
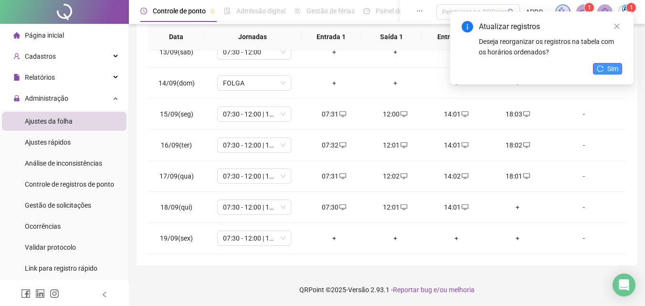
click at [606, 72] on button "Sim" at bounding box center [607, 68] width 29 height 11
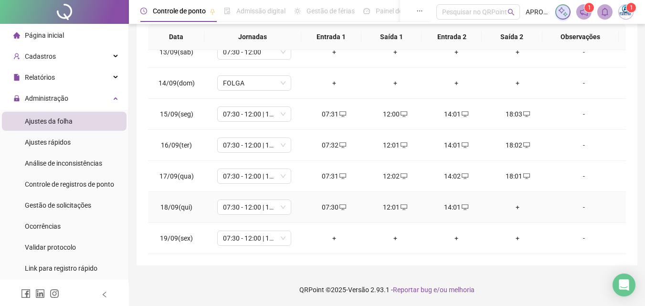
click at [510, 206] on div "+" at bounding box center [518, 207] width 46 height 11
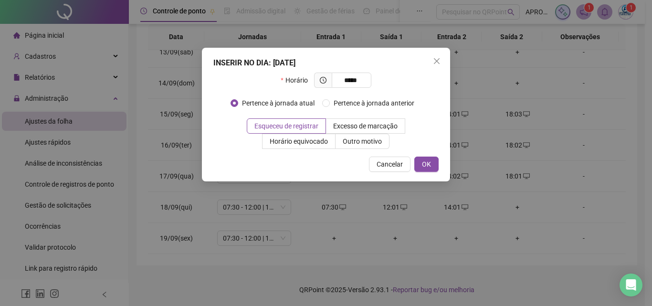
type input "*****"
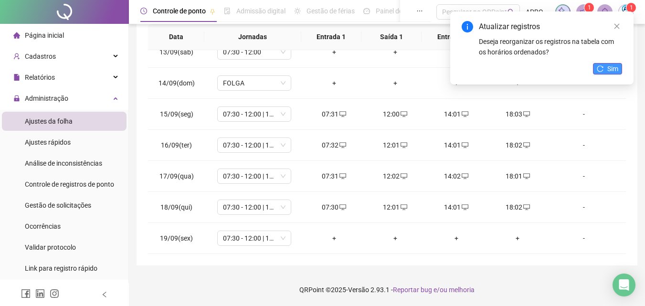
click at [607, 68] on span "Sim" at bounding box center [612, 69] width 11 height 11
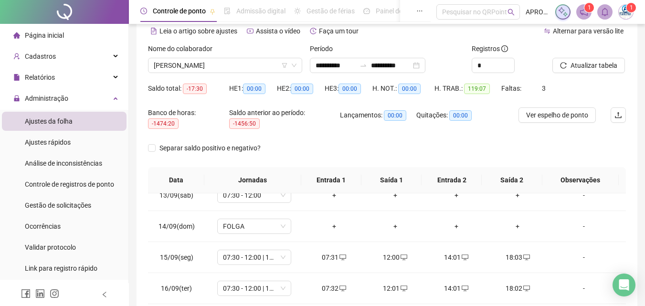
scroll to position [0, 0]
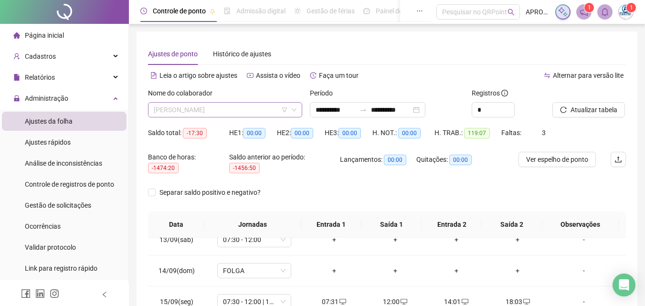
click at [242, 110] on span "[PERSON_NAME]" at bounding box center [225, 110] width 143 height 14
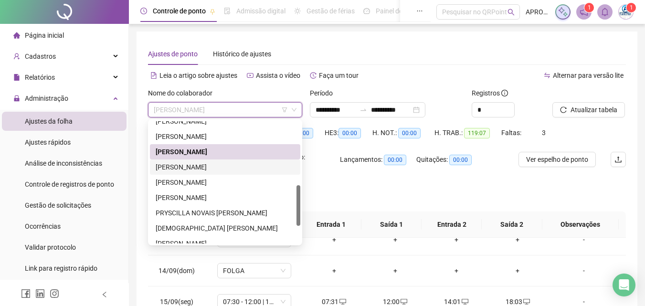
click at [235, 165] on div "[PERSON_NAME]" at bounding box center [225, 167] width 139 height 11
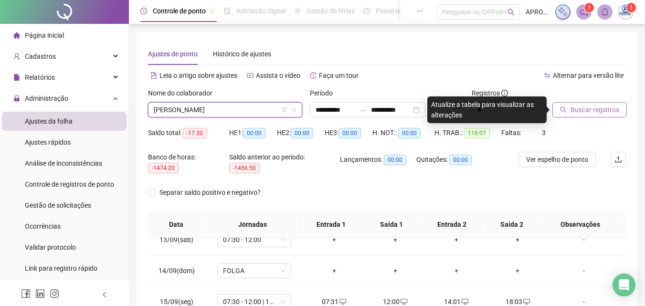
click at [596, 104] on button "Buscar registros" at bounding box center [590, 109] width 74 height 15
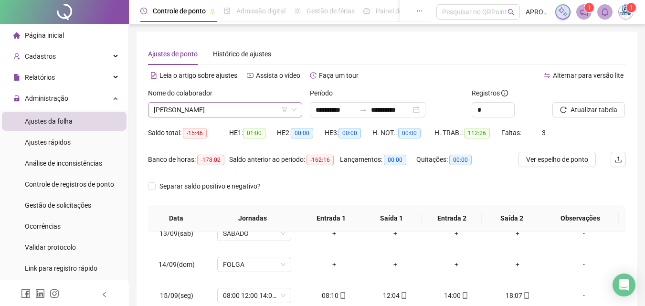
click at [192, 110] on span "[PERSON_NAME]" at bounding box center [225, 110] width 143 height 14
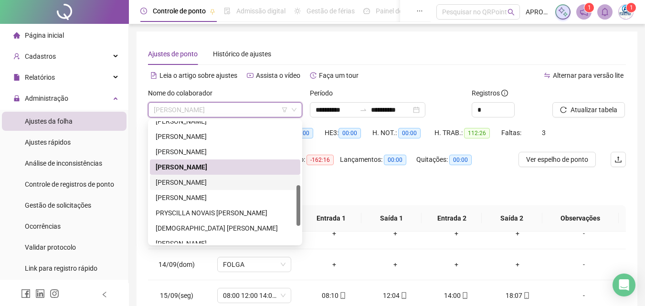
click at [217, 182] on div "[PERSON_NAME]" at bounding box center [225, 182] width 139 height 11
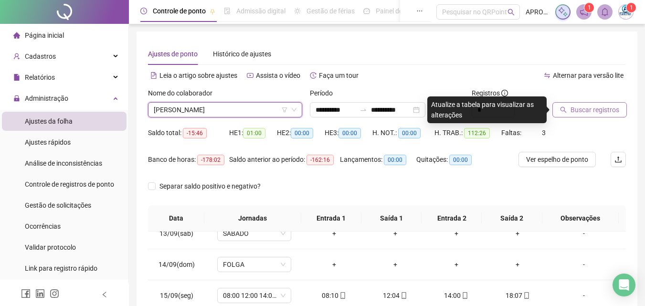
click at [594, 106] on span "Buscar registros" at bounding box center [595, 110] width 49 height 11
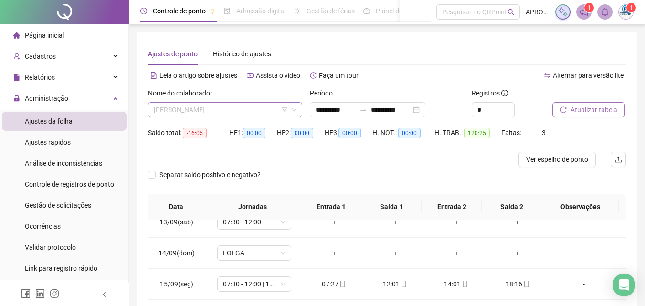
click at [184, 103] on span "[PERSON_NAME]" at bounding box center [225, 110] width 143 height 14
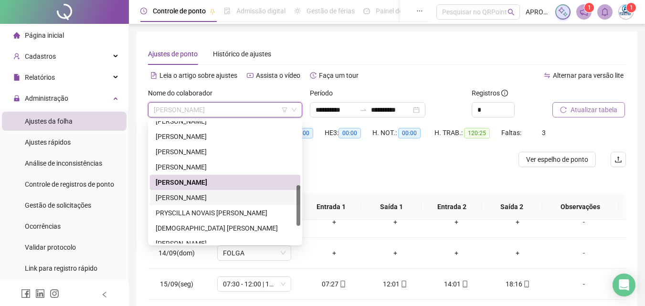
click at [209, 197] on div "[PERSON_NAME]" at bounding box center [225, 197] width 139 height 11
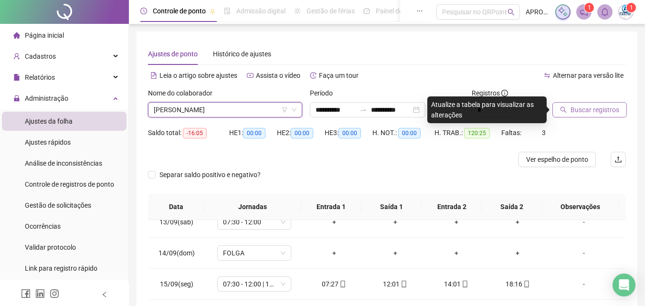
click at [587, 103] on button "Buscar registros" at bounding box center [590, 109] width 74 height 15
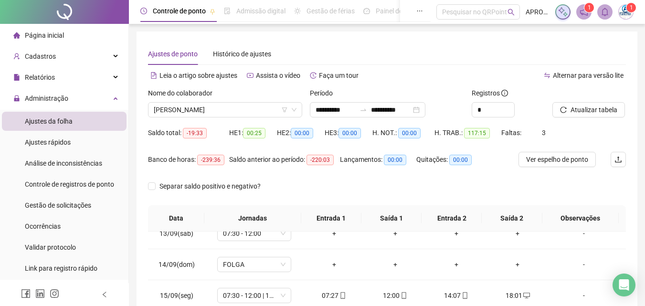
scroll to position [182, 0]
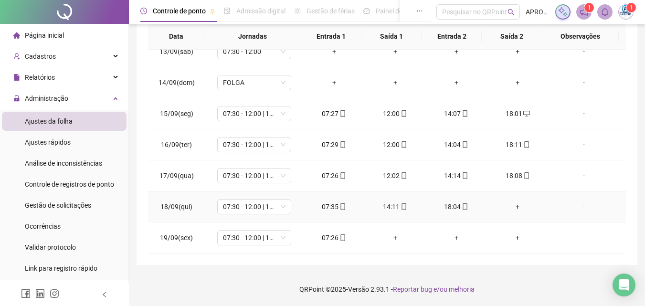
click at [509, 203] on div "+" at bounding box center [518, 207] width 46 height 11
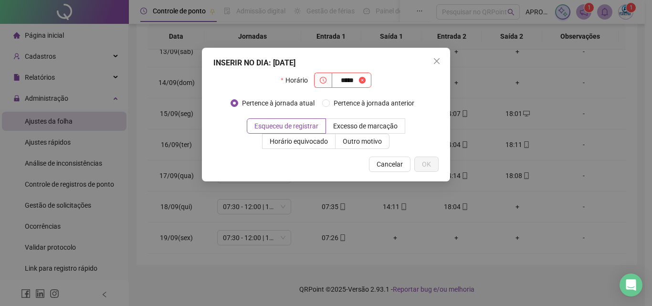
type input "*****"
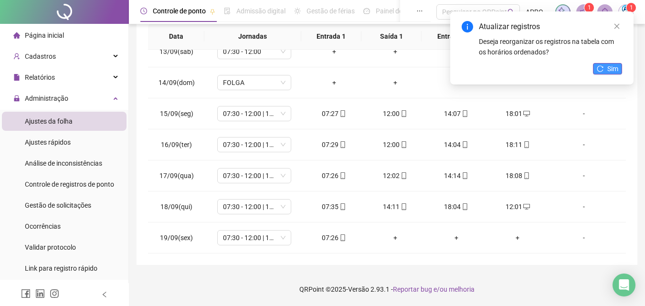
click at [618, 68] on span "Sim" at bounding box center [612, 69] width 11 height 11
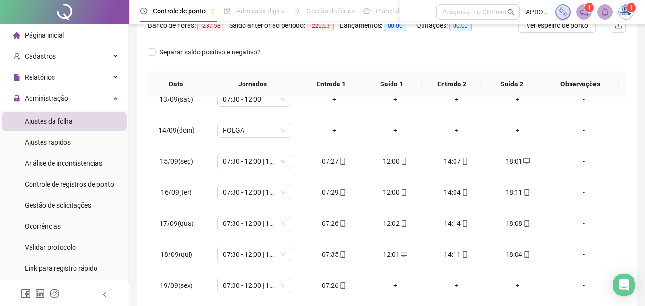
scroll to position [0, 0]
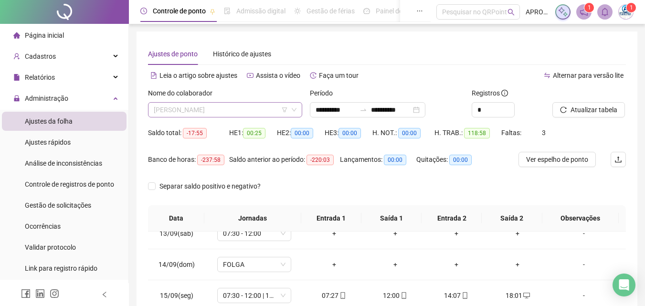
click at [236, 111] on span "[PERSON_NAME]" at bounding box center [225, 110] width 143 height 14
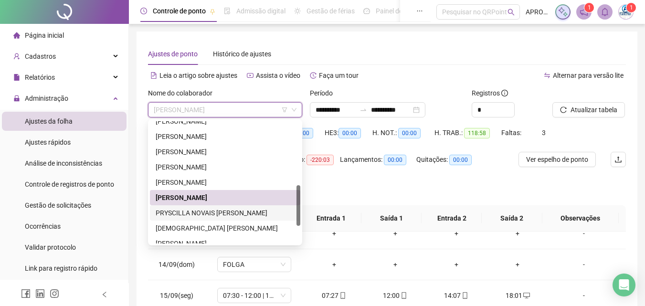
click at [236, 214] on div "PRYSCILLA NOVAIS [PERSON_NAME]" at bounding box center [225, 213] width 139 height 11
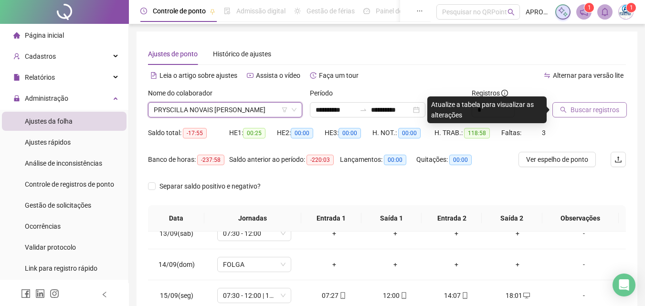
click at [594, 107] on span "Buscar registros" at bounding box center [595, 110] width 49 height 11
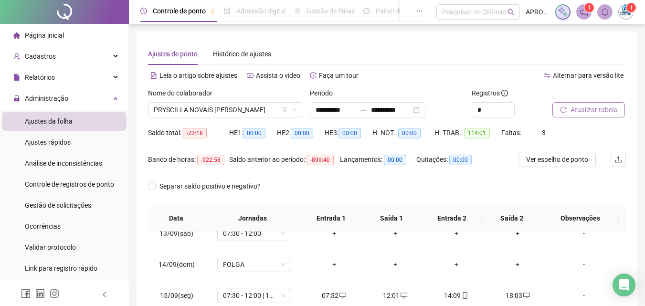
scroll to position [182, 0]
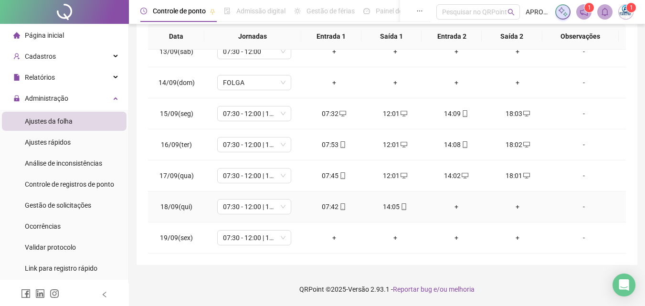
click at [453, 203] on div "+" at bounding box center [457, 207] width 46 height 11
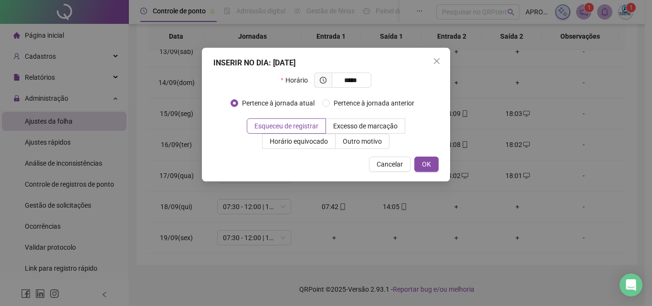
type input "*****"
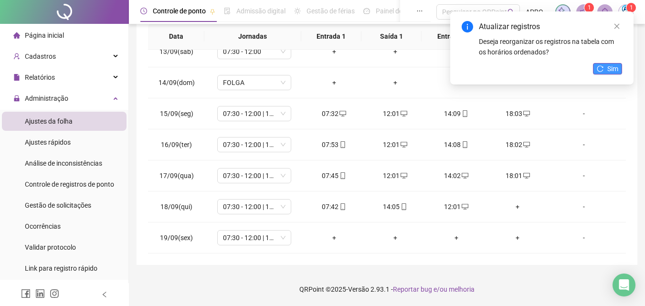
click at [609, 64] on span "Sim" at bounding box center [612, 69] width 11 height 11
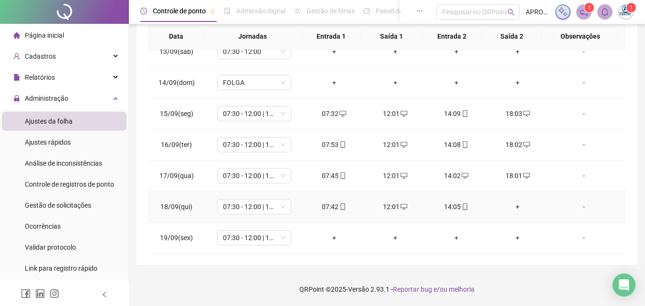
click at [512, 203] on div "+" at bounding box center [518, 207] width 46 height 11
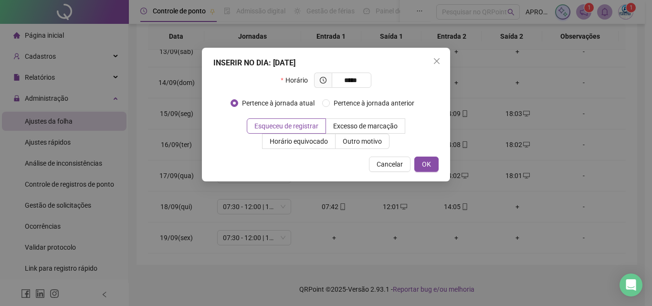
type input "*****"
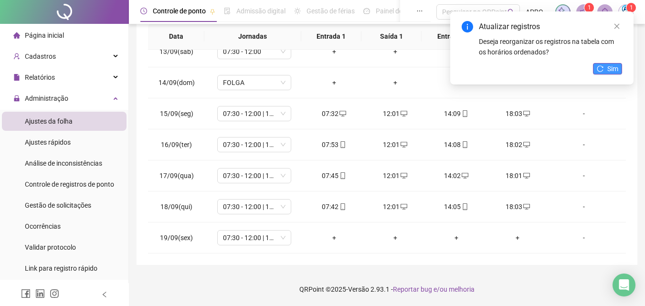
click at [615, 65] on span "Sim" at bounding box center [612, 69] width 11 height 11
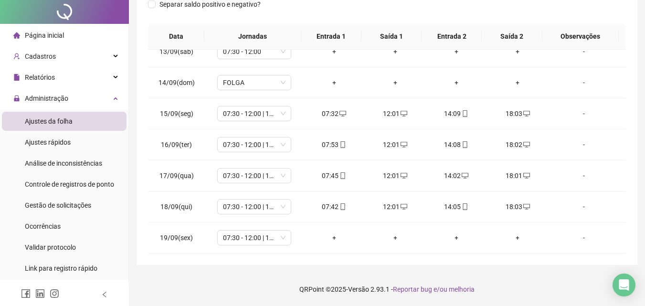
scroll to position [0, 0]
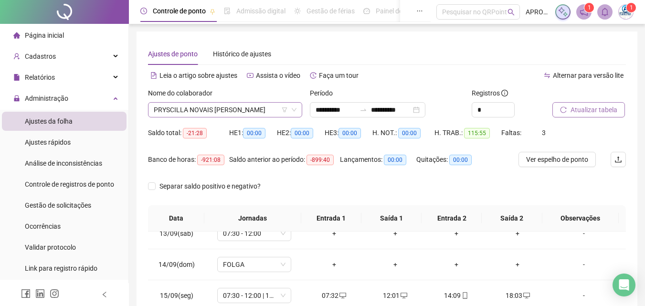
click at [228, 109] on span "PRYSCILLA NOVAIS [PERSON_NAME]" at bounding box center [225, 110] width 143 height 14
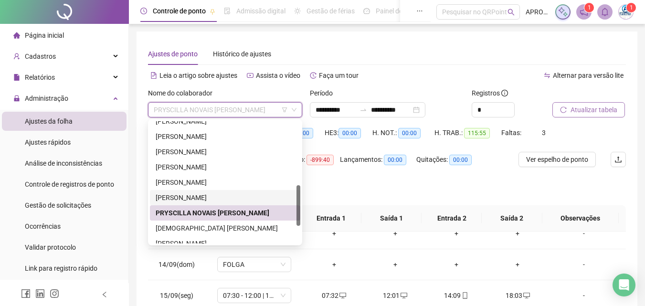
scroll to position [239, 0]
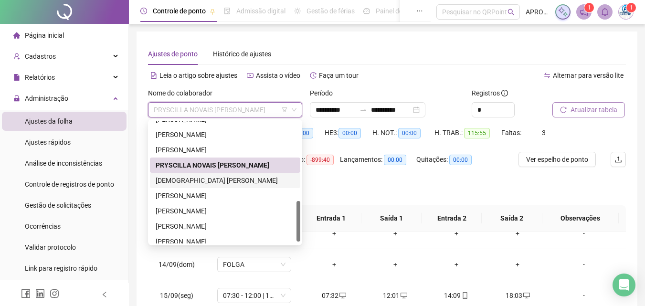
click at [271, 180] on div "[DEMOGRAPHIC_DATA] [PERSON_NAME]" at bounding box center [225, 180] width 139 height 11
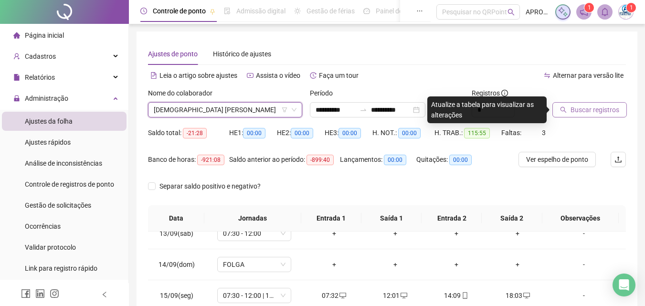
click at [604, 108] on span "Buscar registros" at bounding box center [595, 110] width 49 height 11
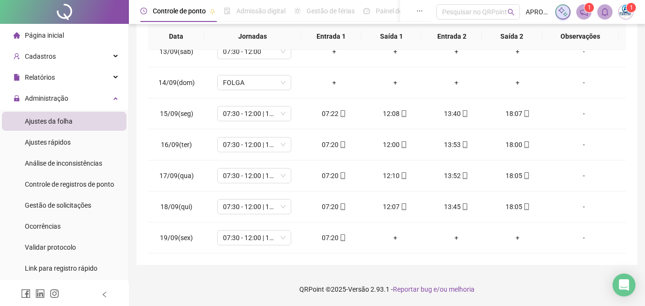
scroll to position [0, 0]
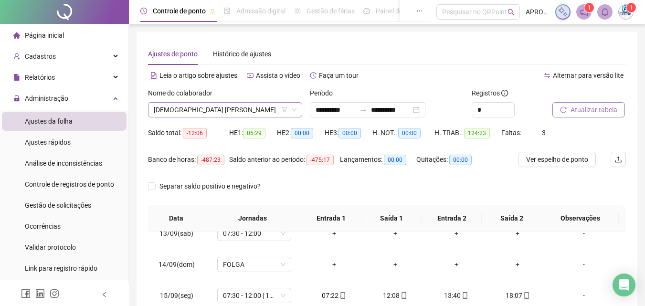
click at [188, 113] on span "[DEMOGRAPHIC_DATA] [PERSON_NAME]" at bounding box center [225, 110] width 143 height 14
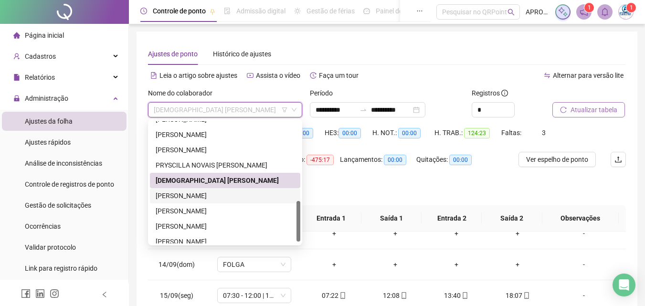
click at [249, 197] on div "[PERSON_NAME]" at bounding box center [225, 196] width 139 height 11
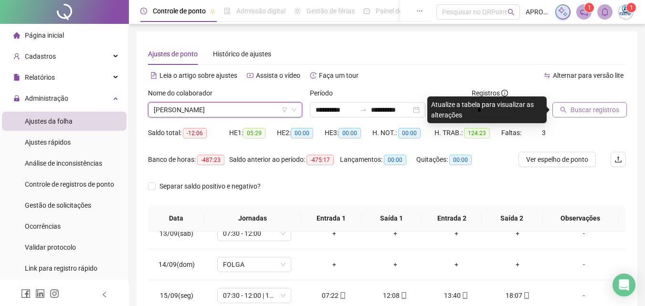
click at [579, 117] on button "Buscar registros" at bounding box center [590, 109] width 74 height 15
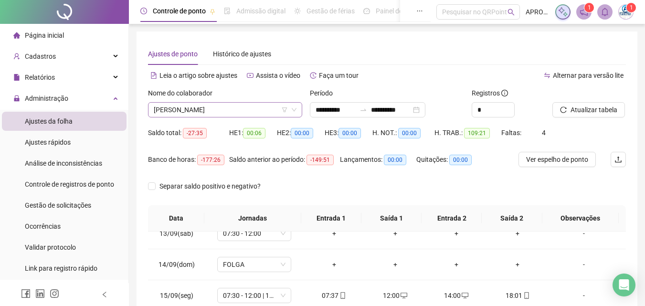
click at [228, 107] on span "[PERSON_NAME]" at bounding box center [225, 110] width 143 height 14
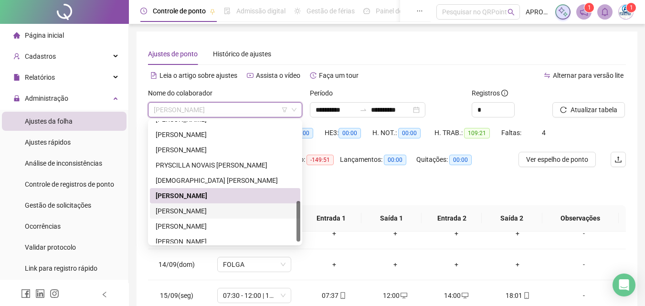
click at [258, 208] on div "[PERSON_NAME]" at bounding box center [225, 211] width 139 height 11
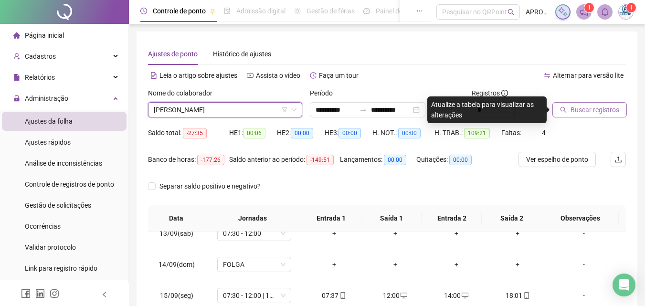
click at [585, 115] on span "Buscar registros" at bounding box center [595, 110] width 49 height 11
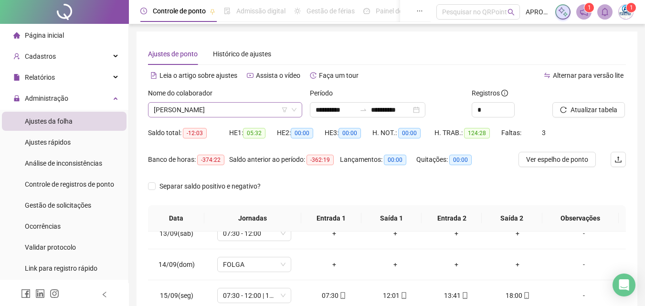
click at [258, 110] on span "[PERSON_NAME]" at bounding box center [225, 110] width 143 height 14
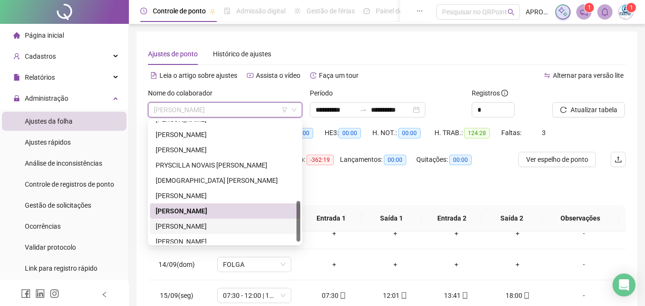
click at [251, 226] on div "[PERSON_NAME]" at bounding box center [225, 226] width 139 height 11
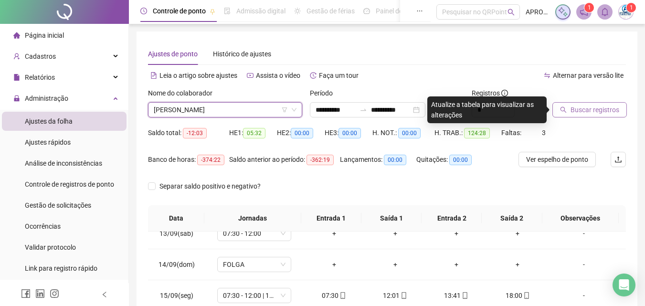
click at [585, 102] on button "Buscar registros" at bounding box center [590, 109] width 74 height 15
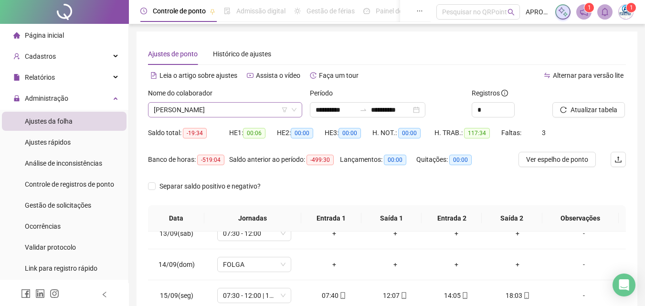
click at [198, 109] on span "[PERSON_NAME]" at bounding box center [225, 110] width 143 height 14
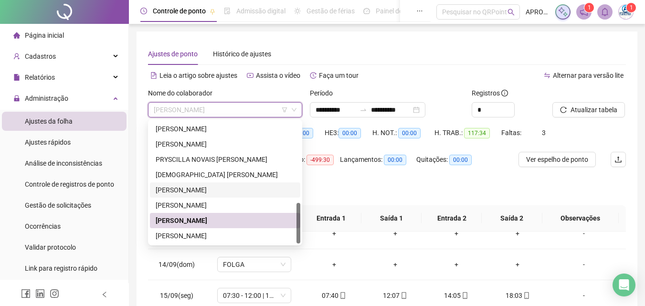
scroll to position [48, 0]
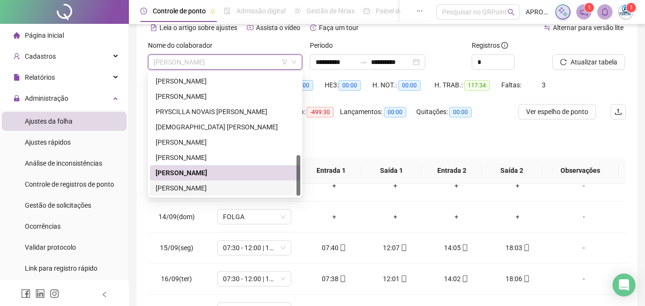
click at [235, 188] on div "[PERSON_NAME]" at bounding box center [225, 188] width 139 height 11
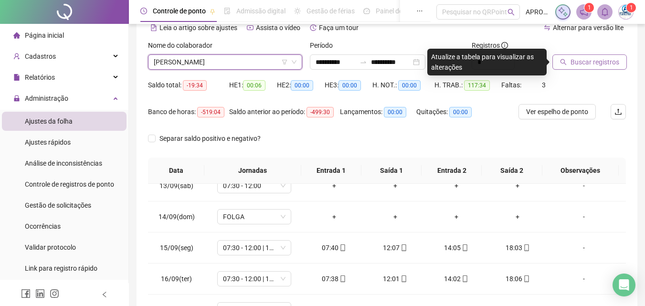
click at [590, 55] on button "Buscar registros" at bounding box center [590, 61] width 74 height 15
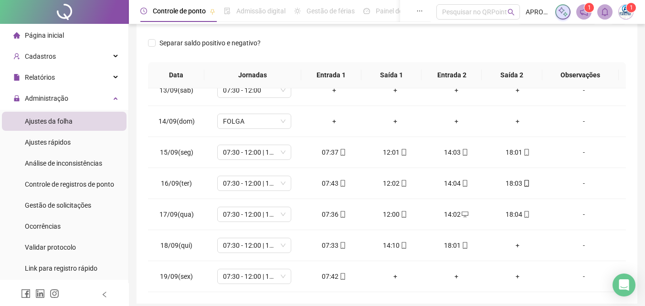
scroll to position [182, 0]
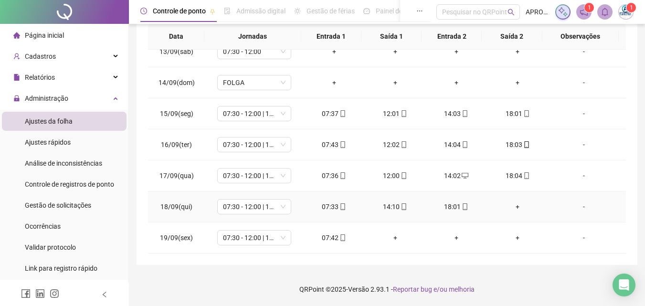
click at [515, 207] on div "+" at bounding box center [518, 207] width 46 height 11
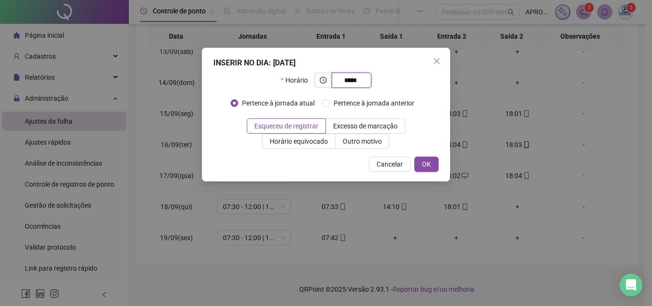
type input "*****"
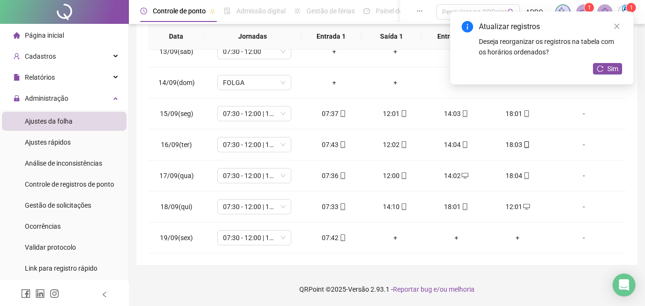
click at [613, 60] on div "Atualizar registros Deseja reorganizar os registros na tabela com os horários o…" at bounding box center [541, 47] width 183 height 73
click at [614, 66] on span "Sim" at bounding box center [612, 69] width 11 height 11
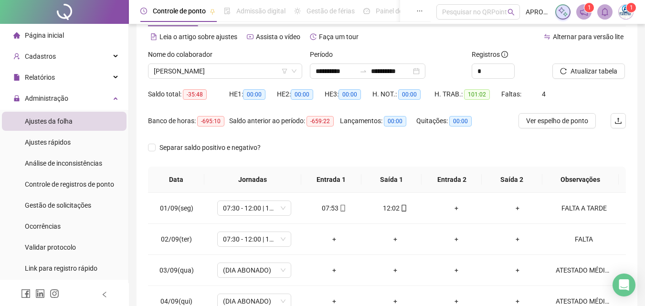
scroll to position [0, 0]
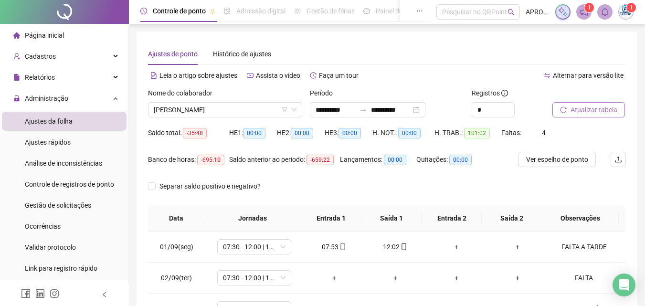
click at [585, 104] on button "Atualizar tabela" at bounding box center [589, 109] width 73 height 15
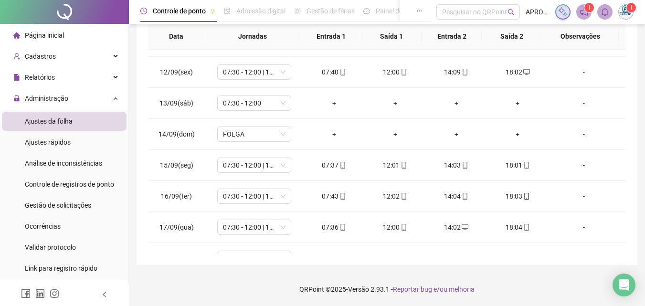
scroll to position [386, 0]
